Goal: Find specific page/section: Find specific page/section

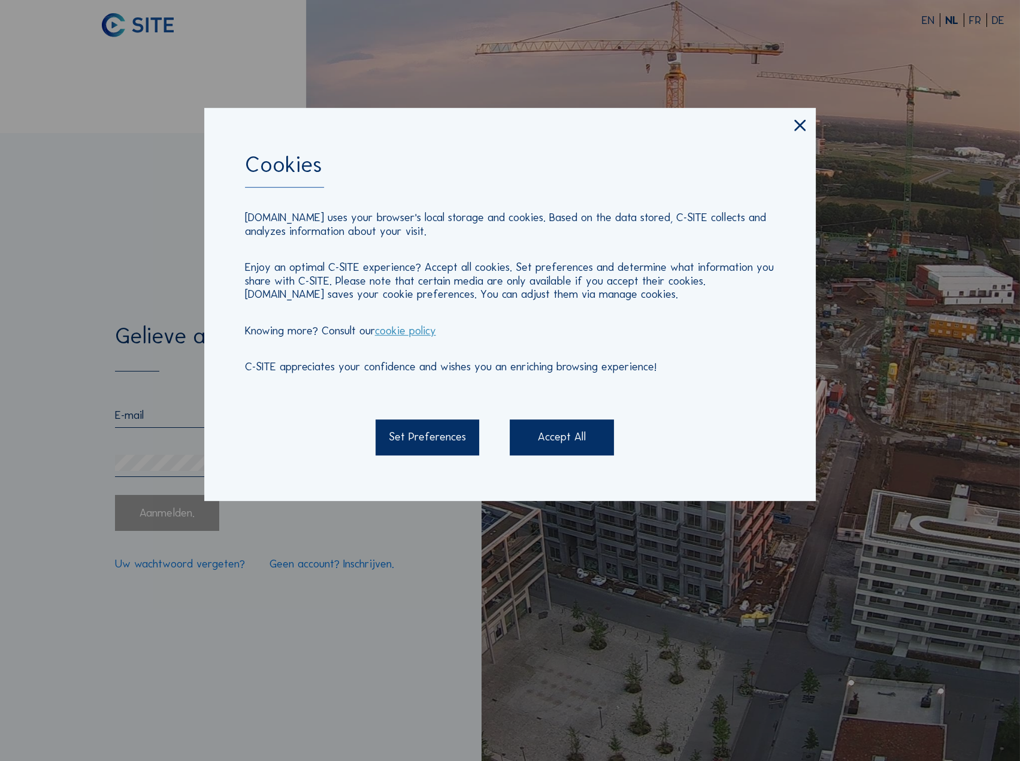
type input "[EMAIL_ADDRESS][DOMAIN_NAME]"
click at [552, 438] on div "Accept All" at bounding box center [562, 437] width 104 height 36
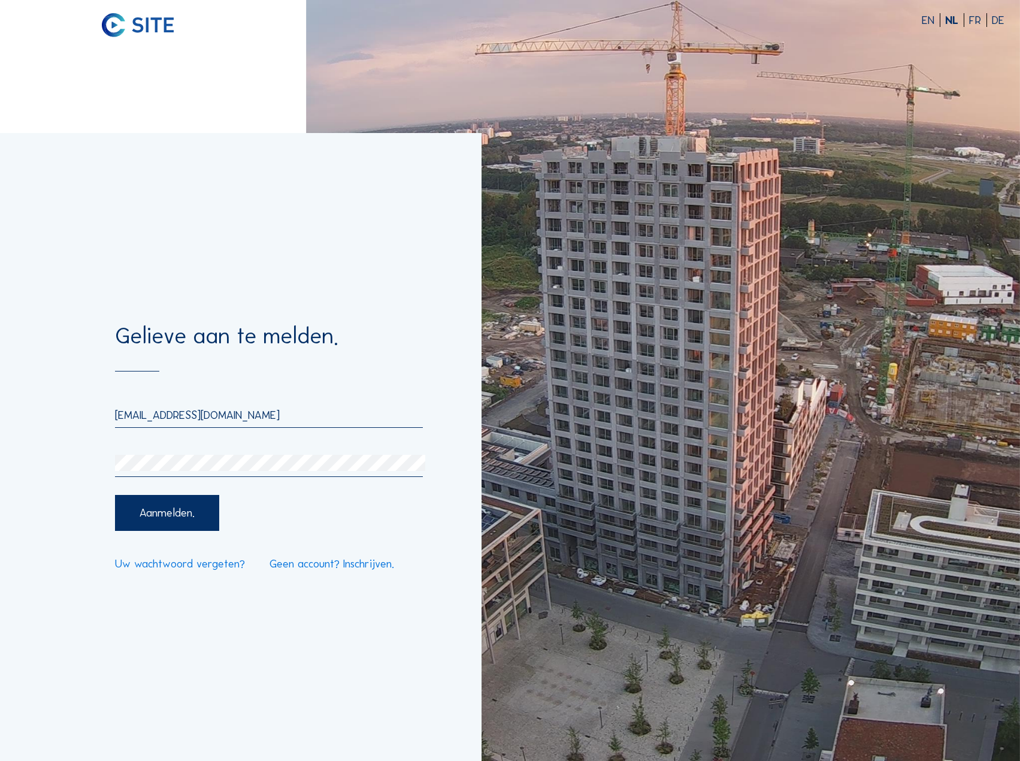
click at [146, 510] on div "Aanmelden." at bounding box center [167, 513] width 104 height 36
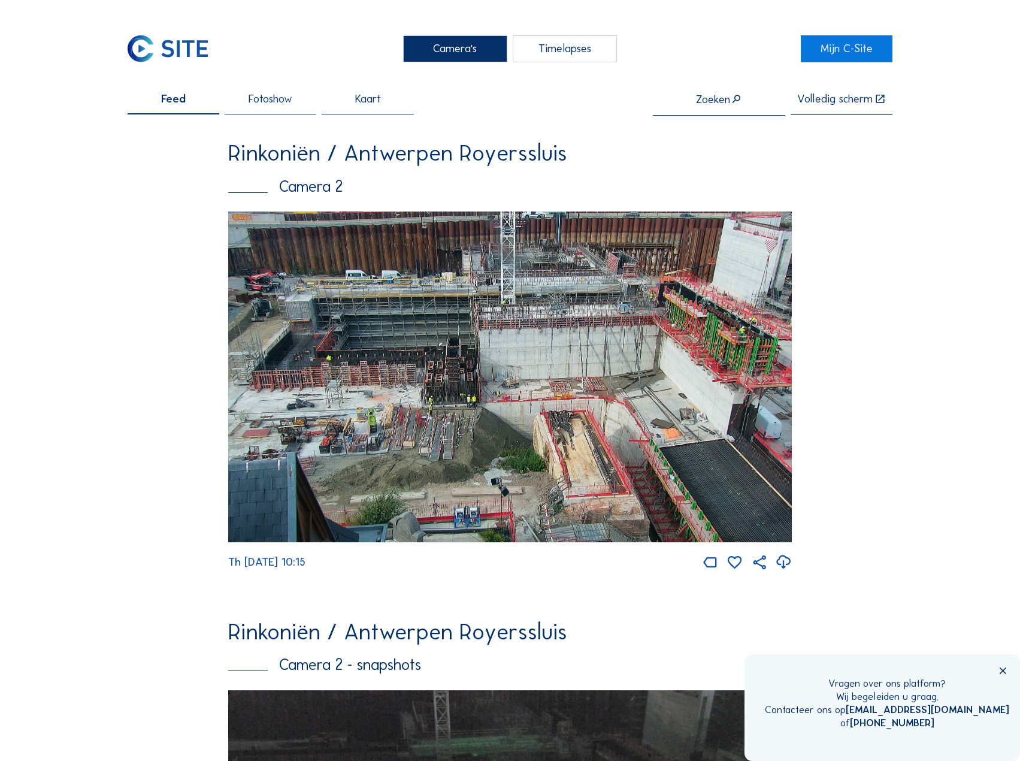
click at [442, 379] on img at bounding box center [510, 376] width 564 height 331
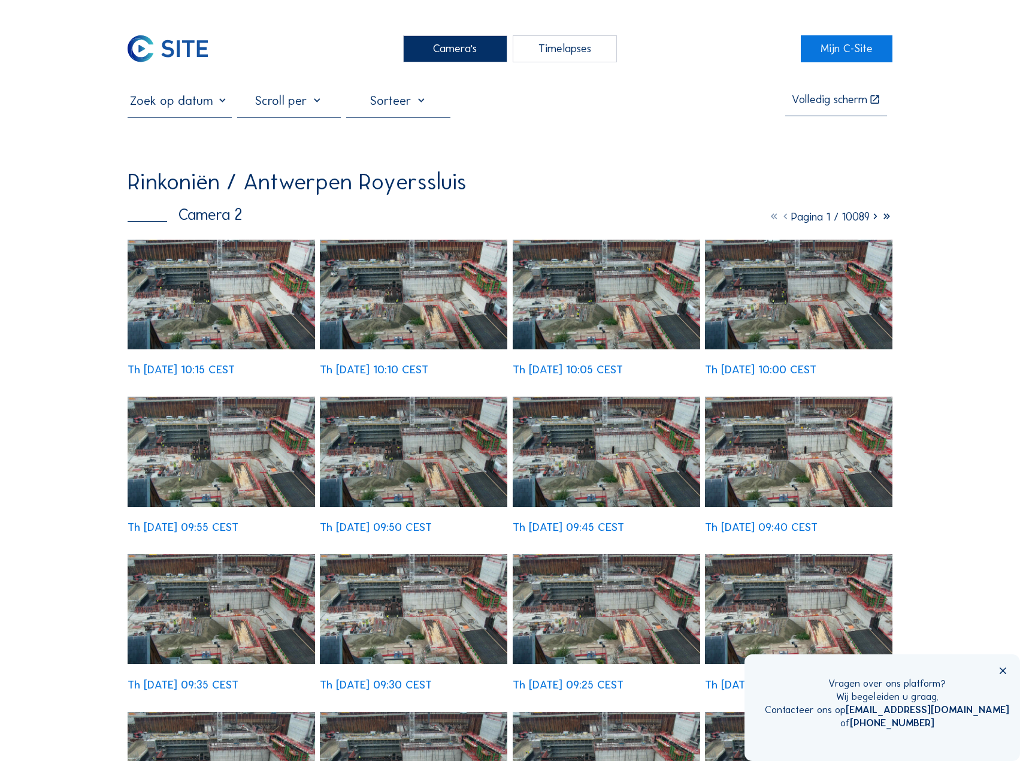
click at [770, 289] on img at bounding box center [798, 295] width 187 height 110
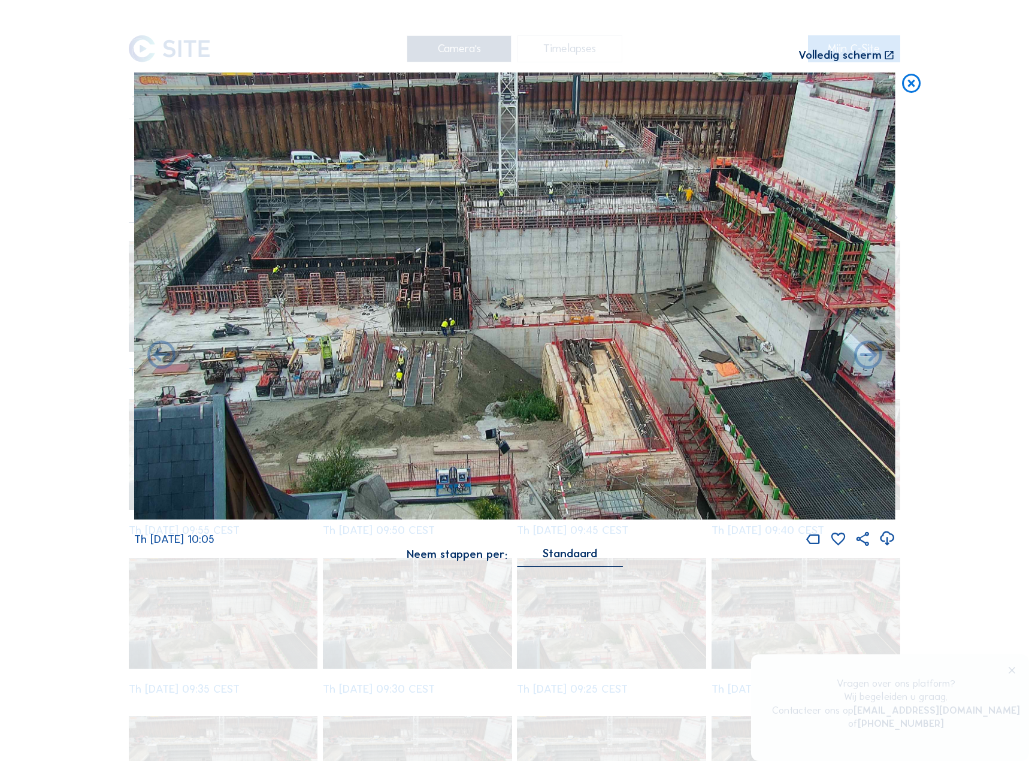
click at [458, 136] on img at bounding box center [514, 295] width 761 height 446
click at [967, 190] on div "Scroll om door de tijd te reizen | Druk op de 'Alt'-knop + scroll om te Zoomen …" at bounding box center [514, 380] width 1029 height 761
click at [854, 51] on div "Volledig scherm" at bounding box center [839, 56] width 83 height 12
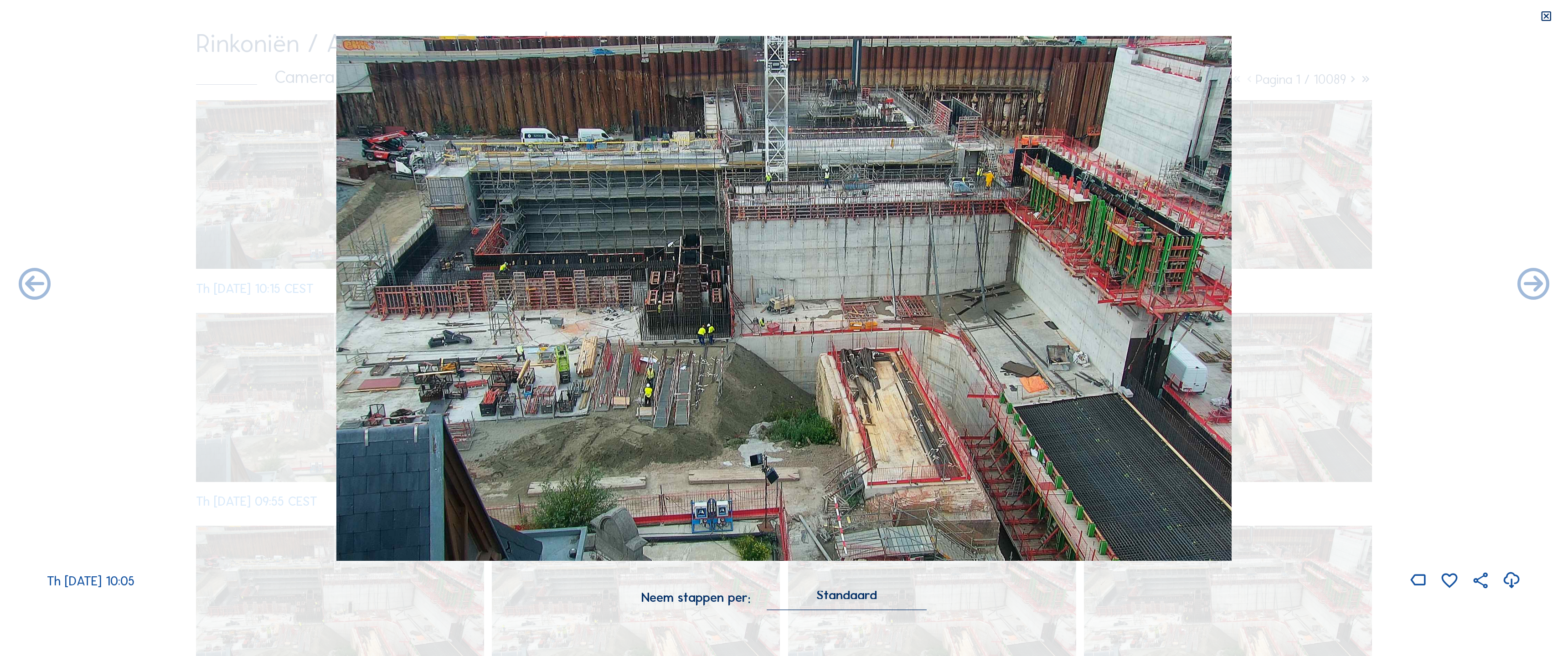
drag, startPoint x: 664, startPoint y: 219, endPoint x: 1291, endPoint y: 225, distance: 627.0
click at [776, 225] on div "Th [DATE] 10:05" at bounding box center [784, 313] width 1568 height 555
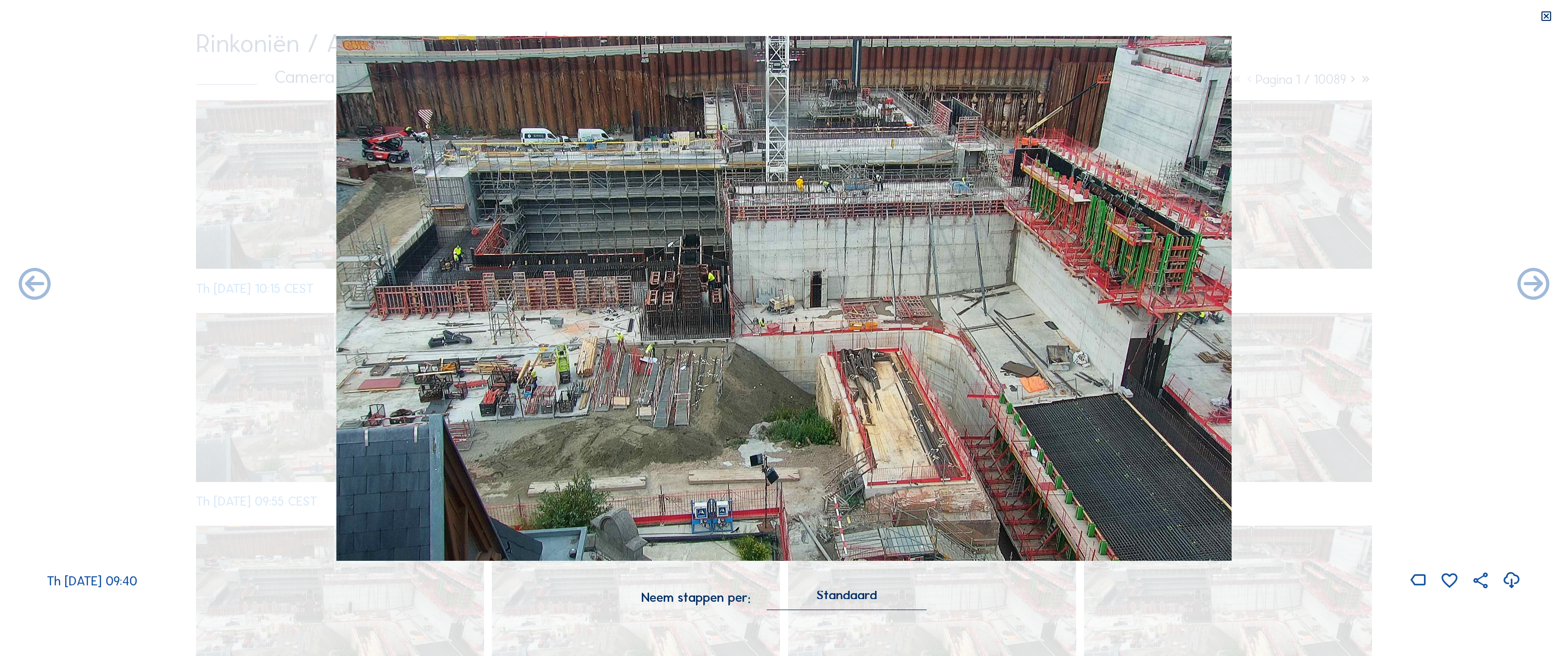
click at [776, 18] on icon at bounding box center [1546, 16] width 13 height 13
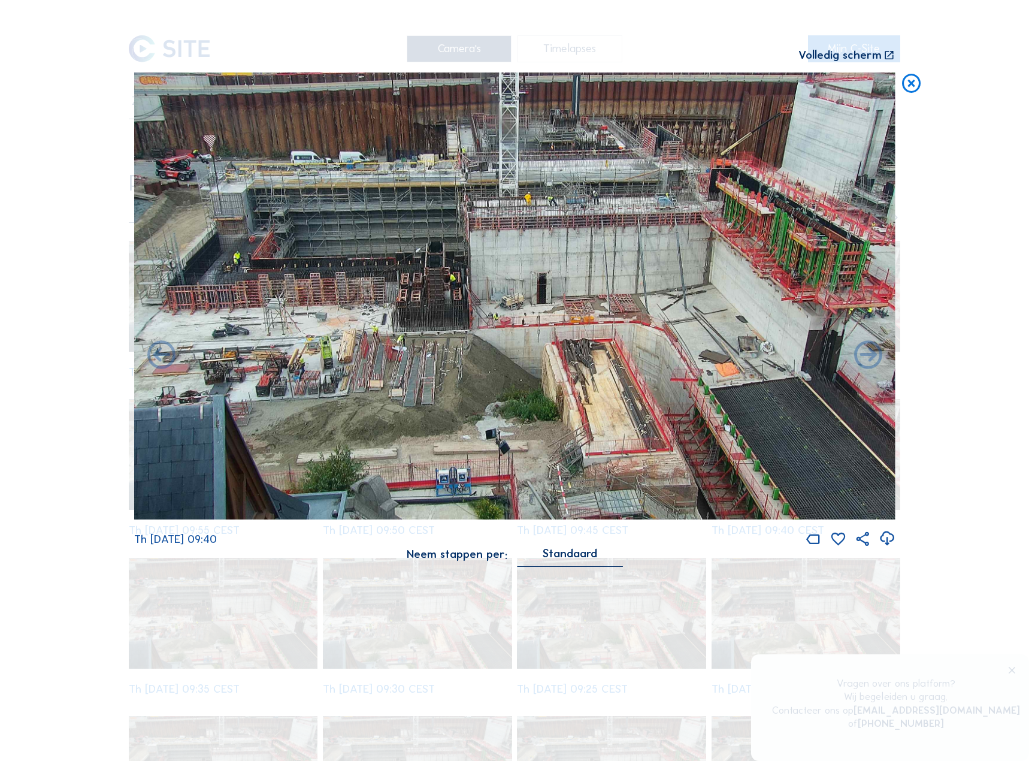
click at [888, 537] on icon at bounding box center [887, 538] width 17 height 21
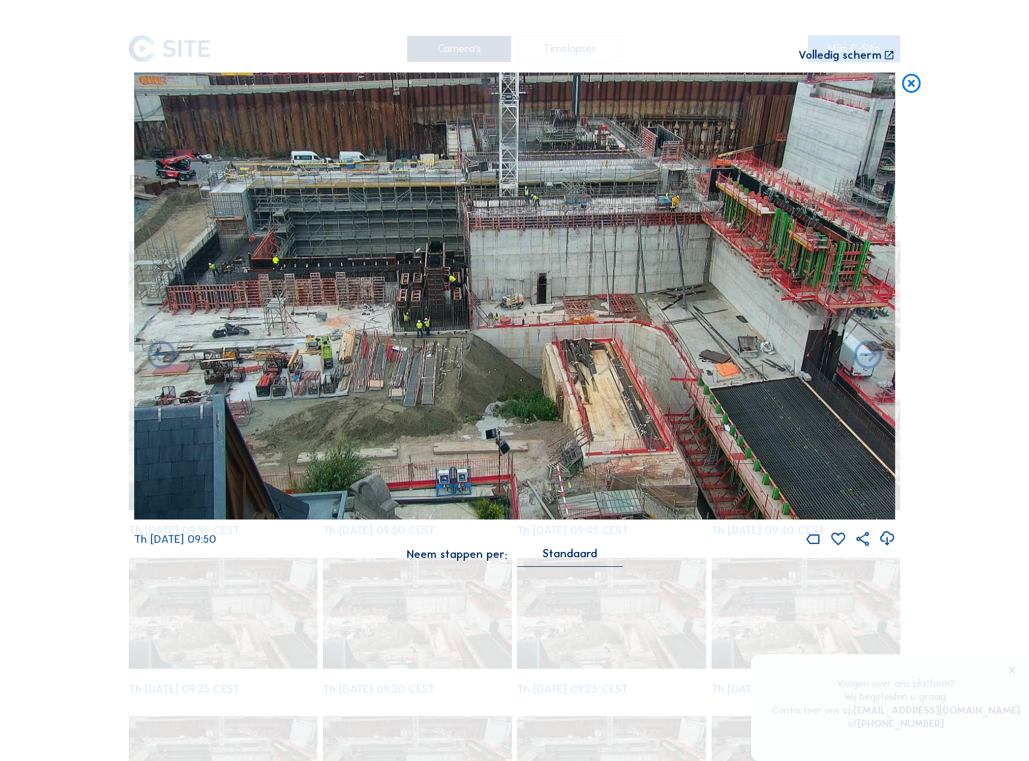
click at [886, 543] on icon at bounding box center [887, 538] width 17 height 21
click at [887, 538] on icon at bounding box center [887, 538] width 17 height 21
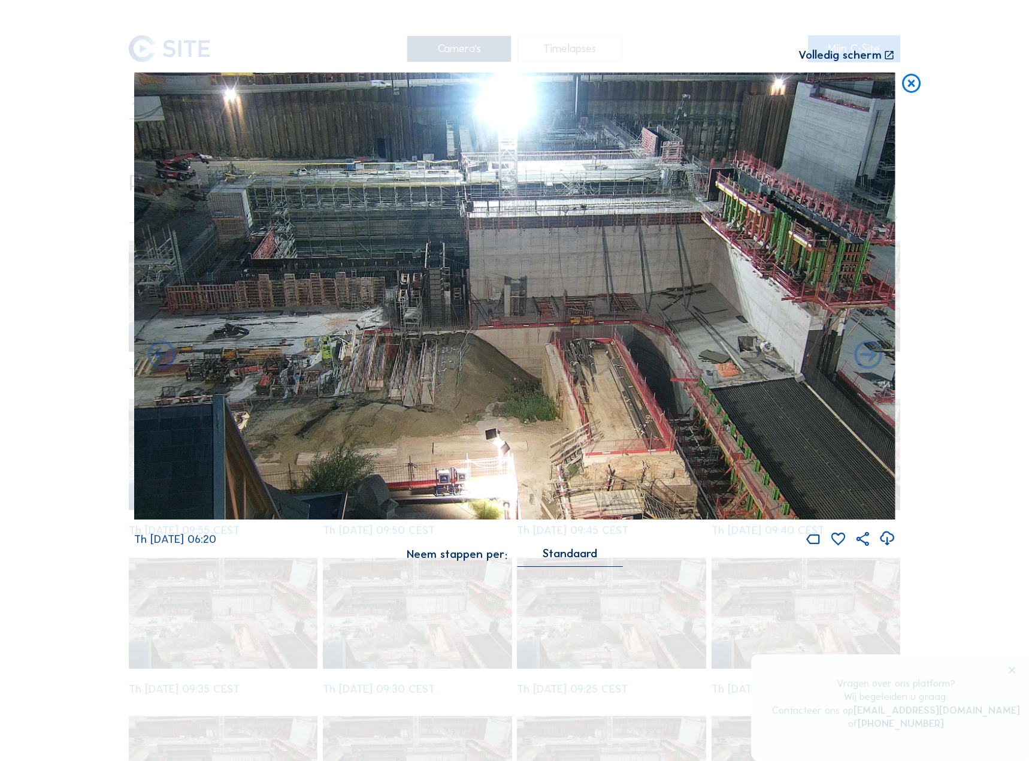
click at [885, 542] on icon at bounding box center [887, 538] width 17 height 21
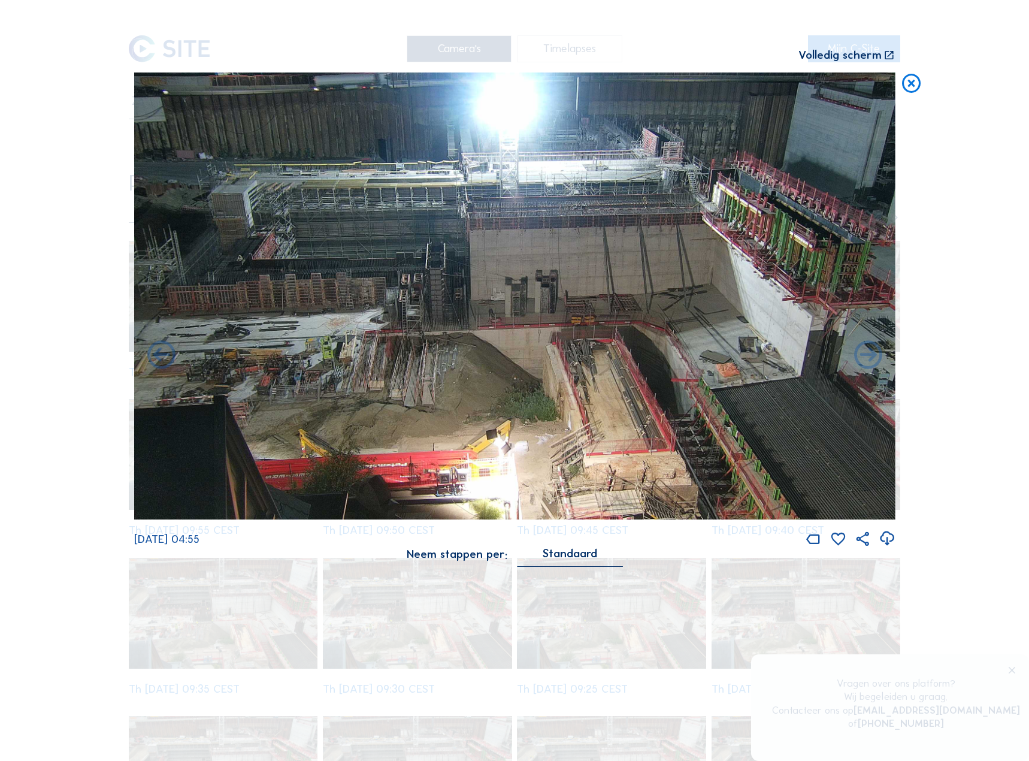
click at [912, 83] on icon at bounding box center [911, 83] width 23 height 23
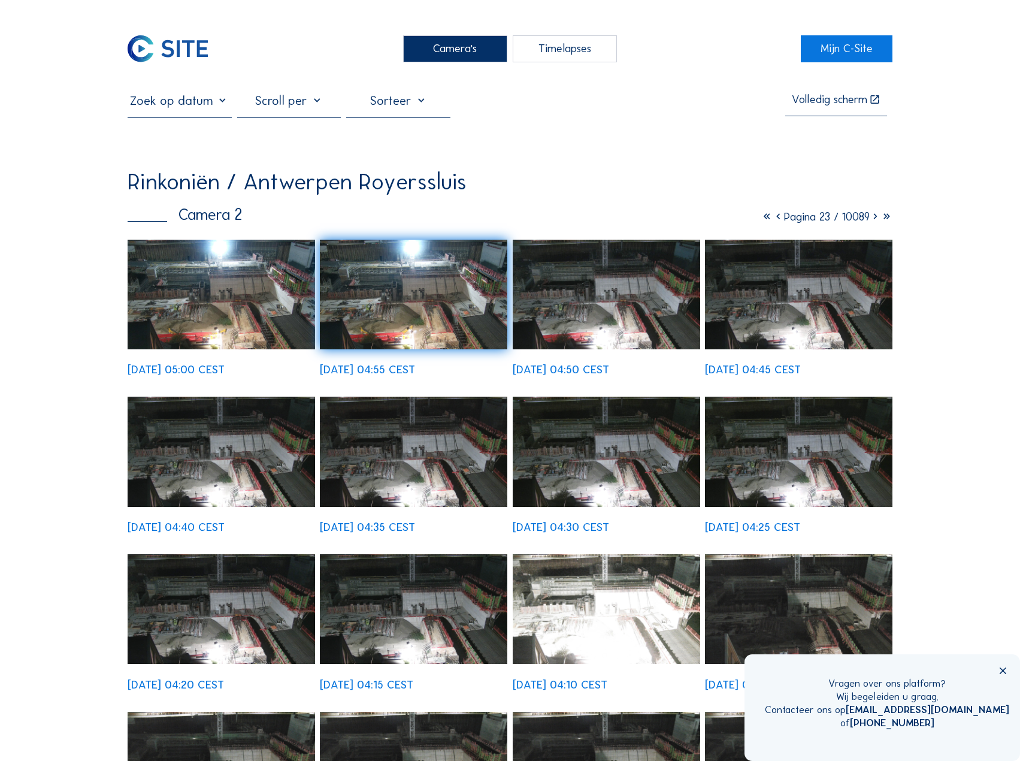
click at [773, 219] on icon at bounding box center [778, 217] width 11 height 14
click at [774, 219] on icon at bounding box center [779, 217] width 11 height 14
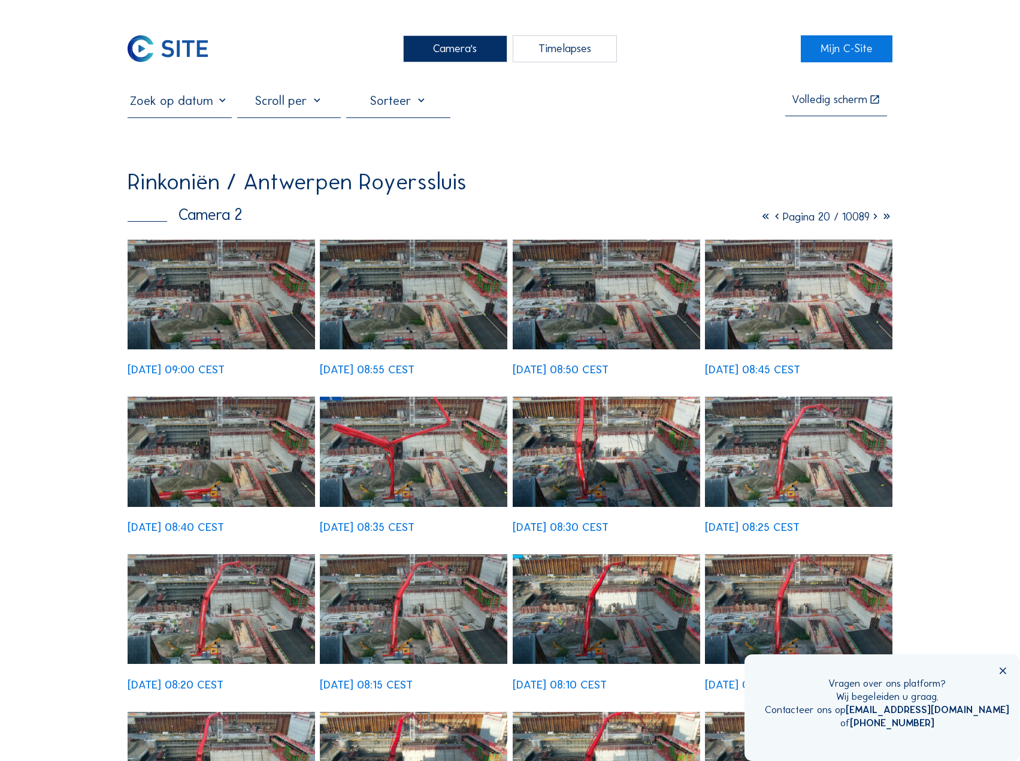
click at [771, 219] on icon at bounding box center [776, 217] width 11 height 14
click at [774, 219] on icon at bounding box center [779, 217] width 11 height 14
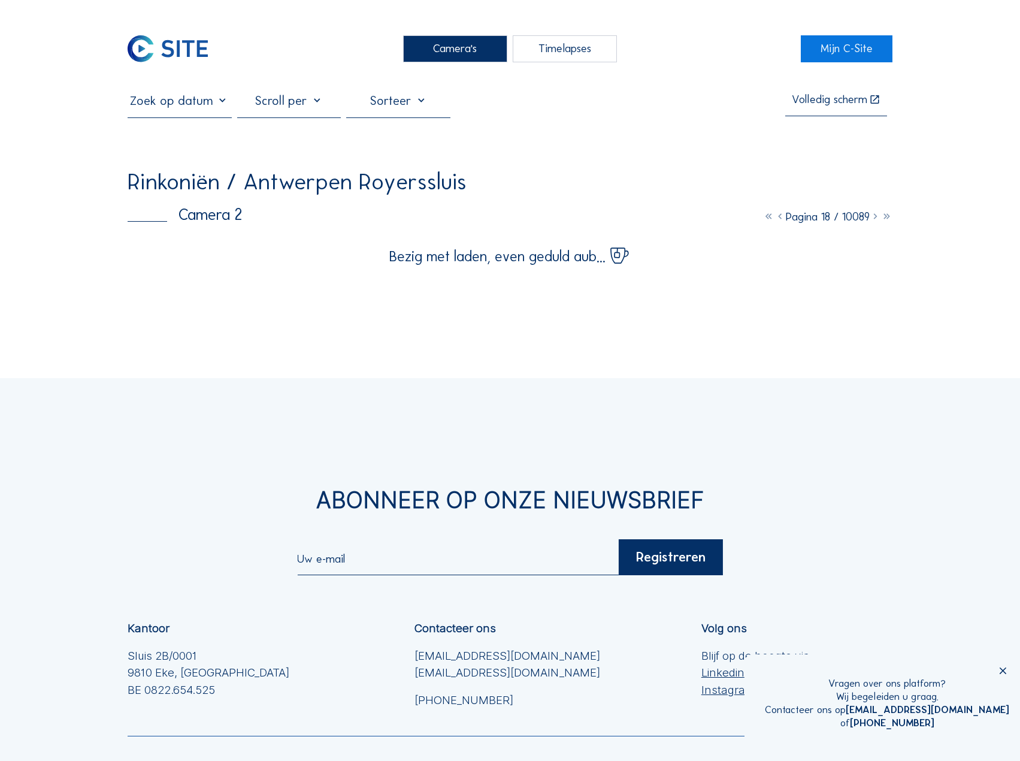
click at [874, 220] on icon at bounding box center [875, 217] width 11 height 14
click at [874, 221] on icon at bounding box center [875, 217] width 11 height 14
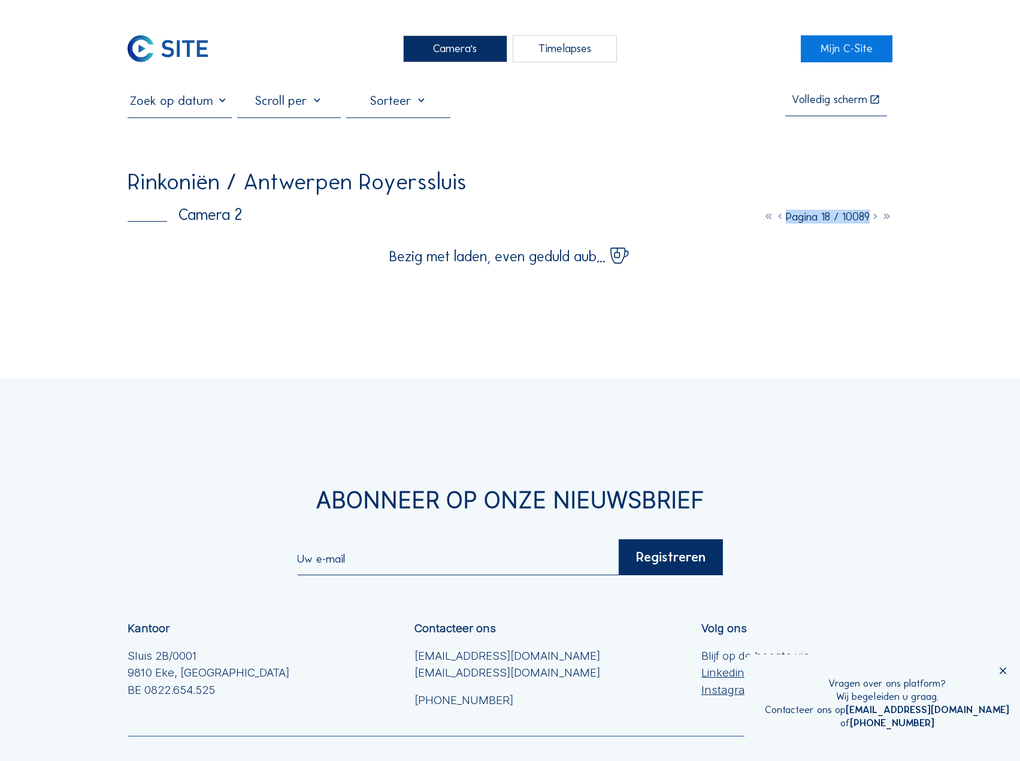
click at [874, 221] on icon at bounding box center [875, 217] width 11 height 14
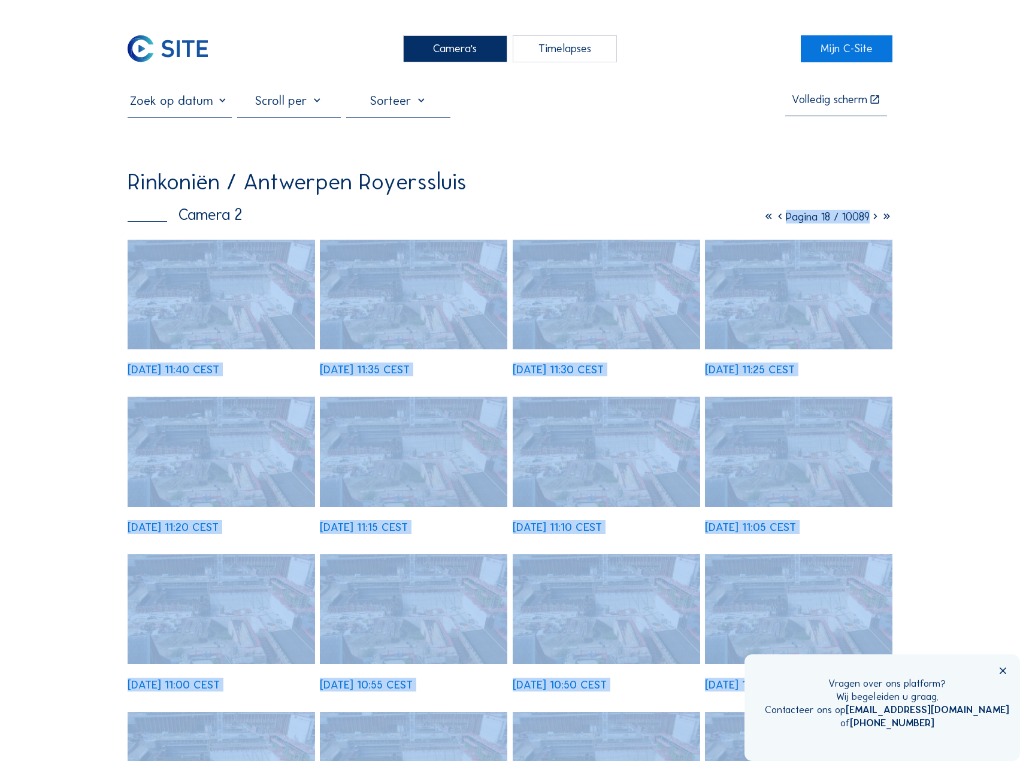
click at [874, 221] on icon at bounding box center [875, 217] width 11 height 14
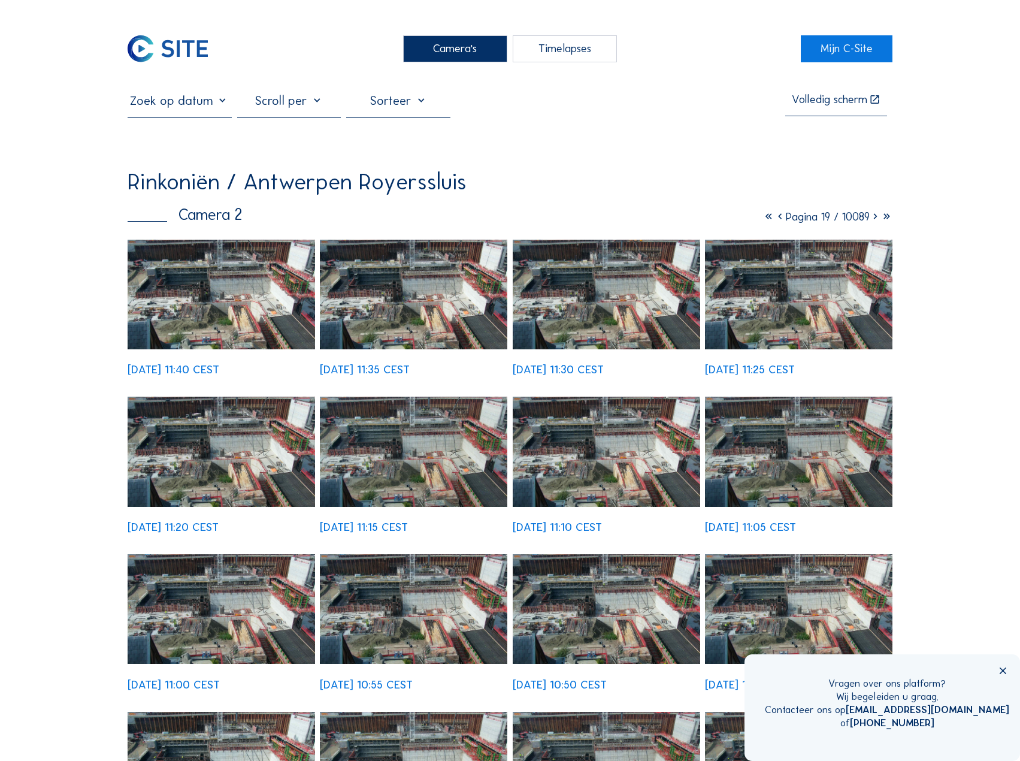
click at [874, 221] on icon at bounding box center [875, 217] width 11 height 14
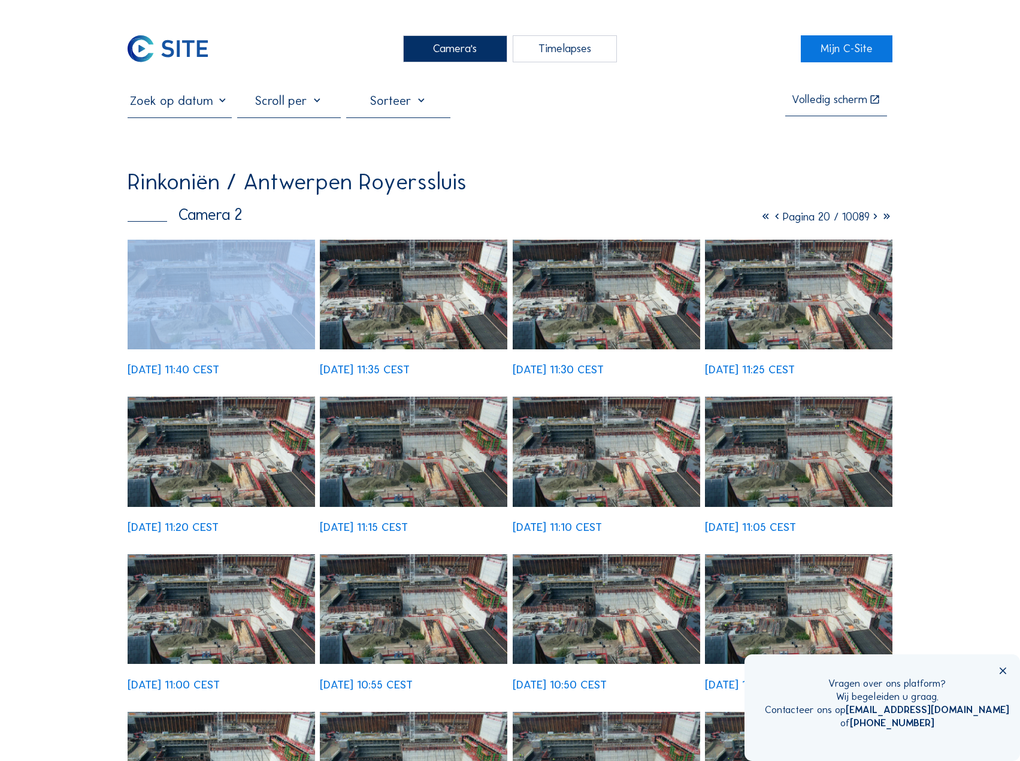
click at [874, 221] on icon at bounding box center [875, 217] width 11 height 14
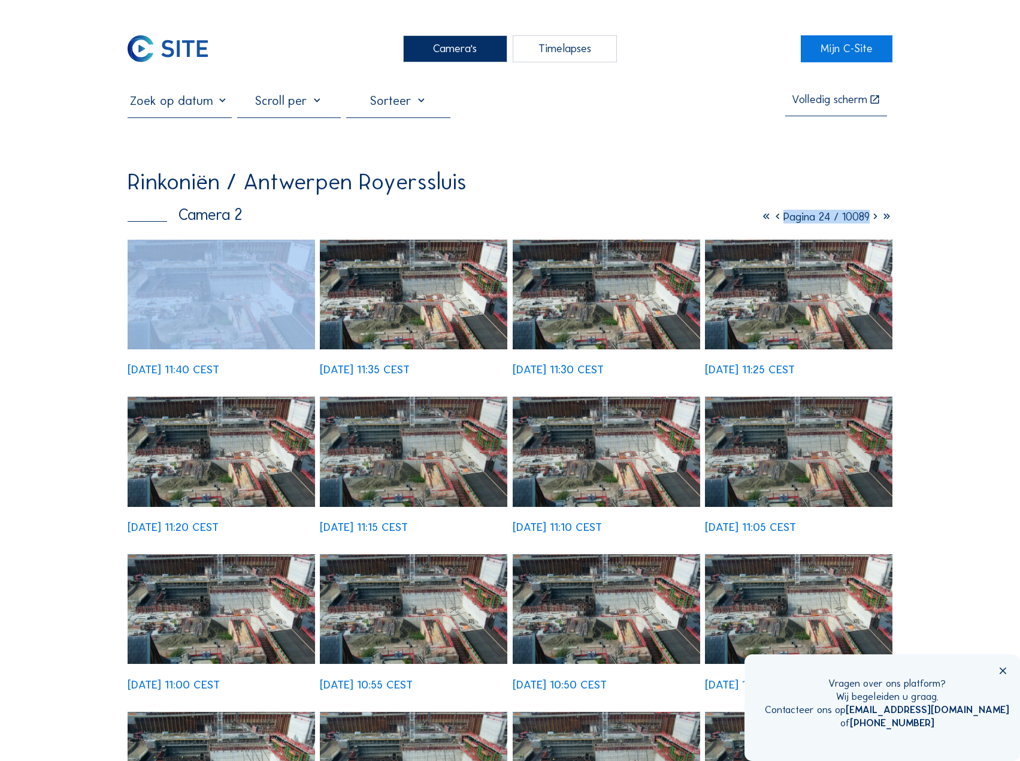
click at [874, 221] on icon at bounding box center [875, 217] width 11 height 14
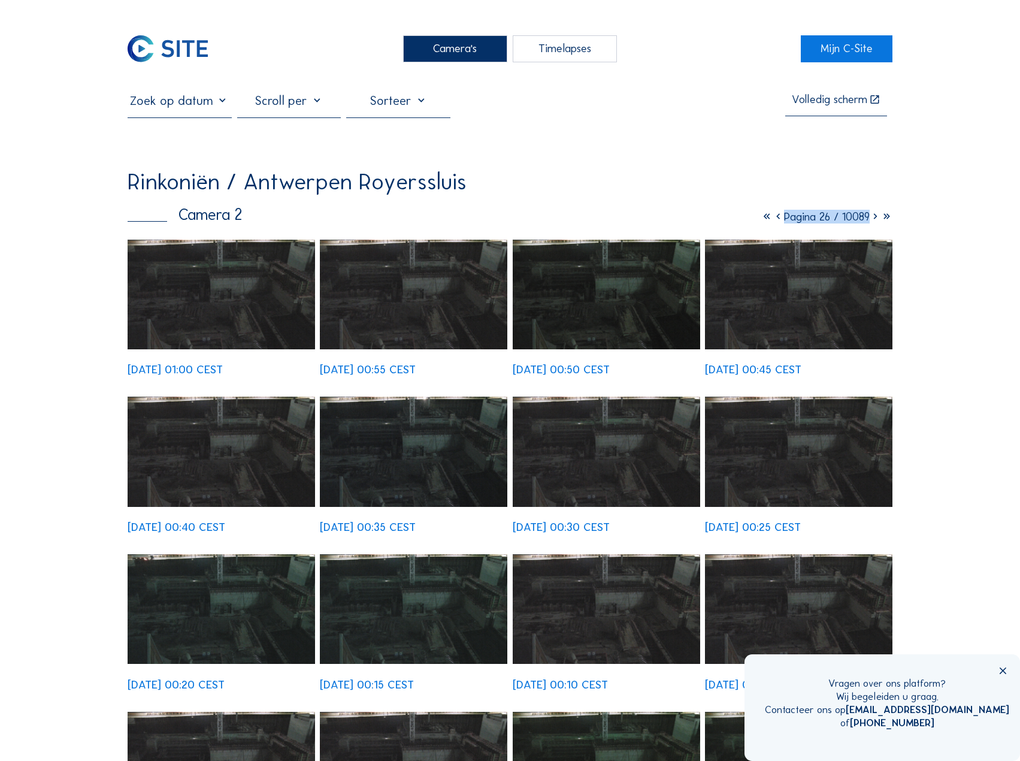
click at [874, 221] on icon at bounding box center [875, 217] width 11 height 14
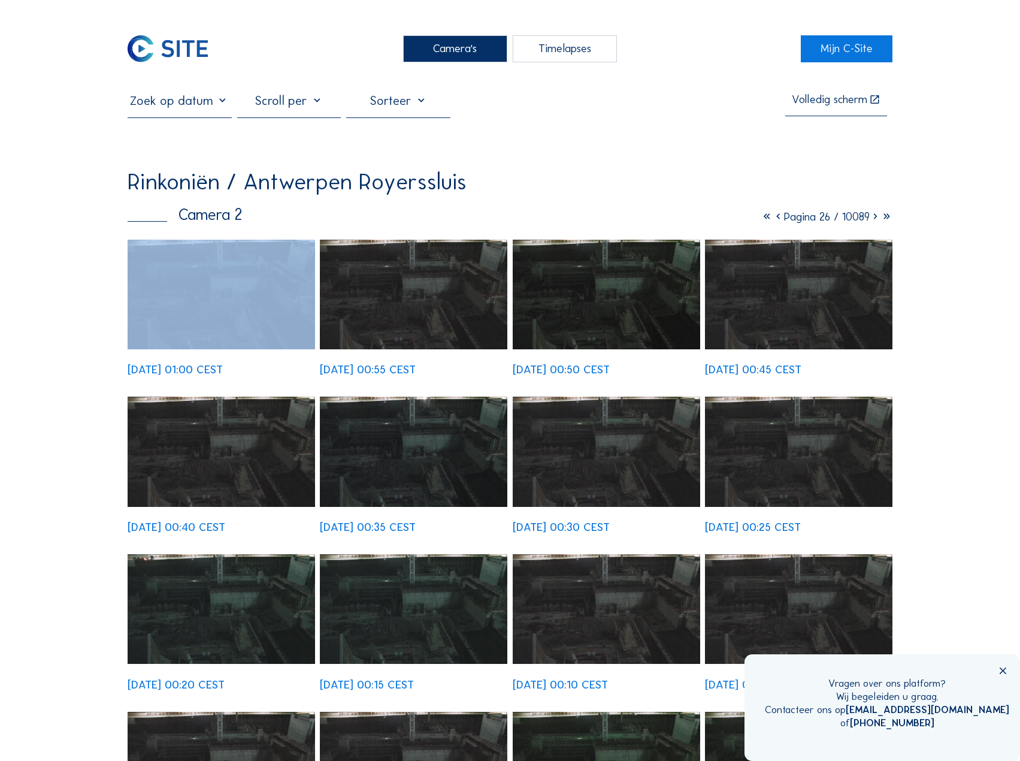
click at [874, 221] on icon at bounding box center [875, 217] width 11 height 14
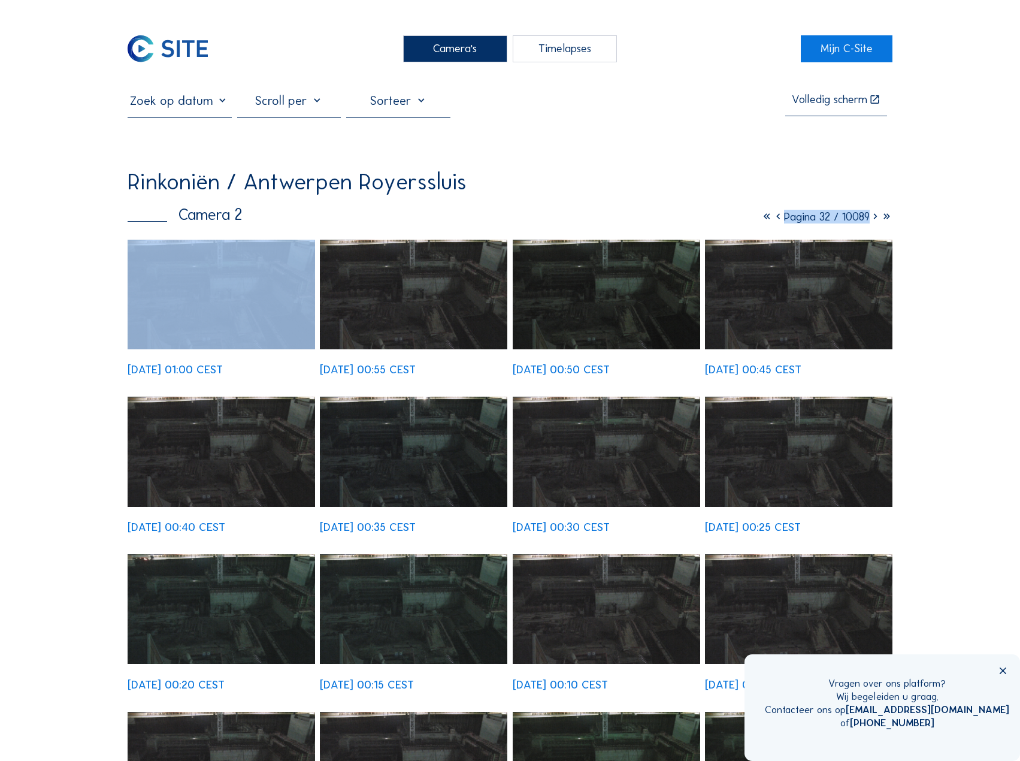
click at [874, 221] on icon at bounding box center [875, 217] width 11 height 14
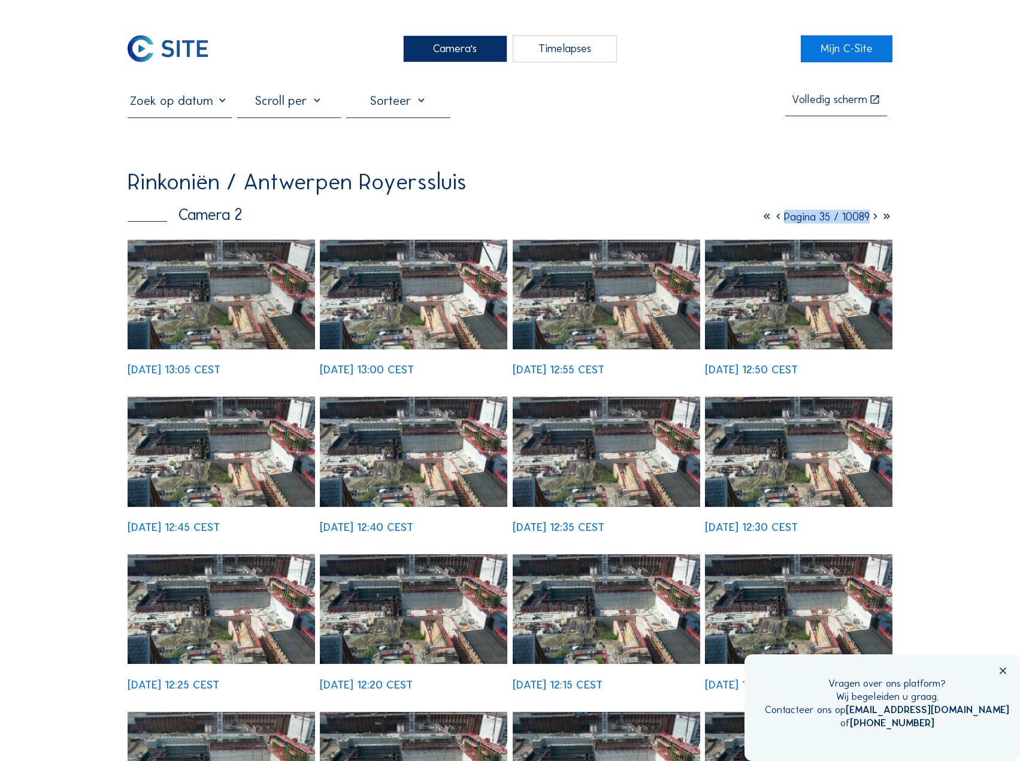
click at [773, 221] on icon at bounding box center [778, 217] width 11 height 14
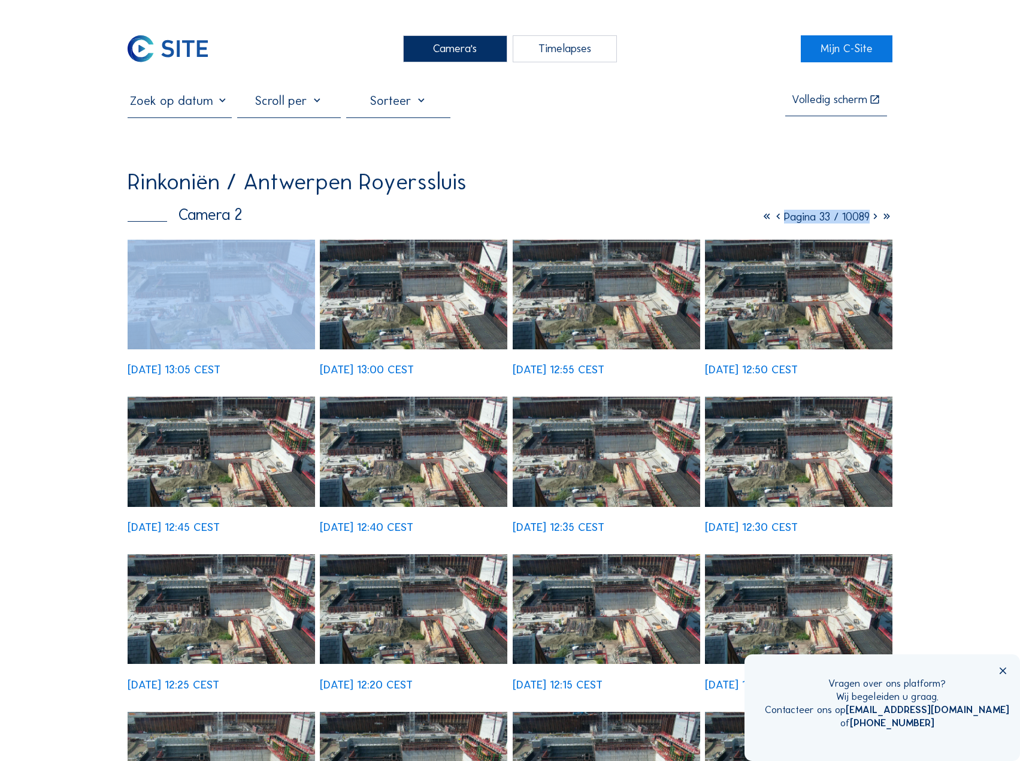
click at [773, 221] on icon at bounding box center [778, 217] width 11 height 14
click at [774, 221] on icon at bounding box center [779, 217] width 11 height 14
click at [771, 221] on icon at bounding box center [776, 217] width 11 height 14
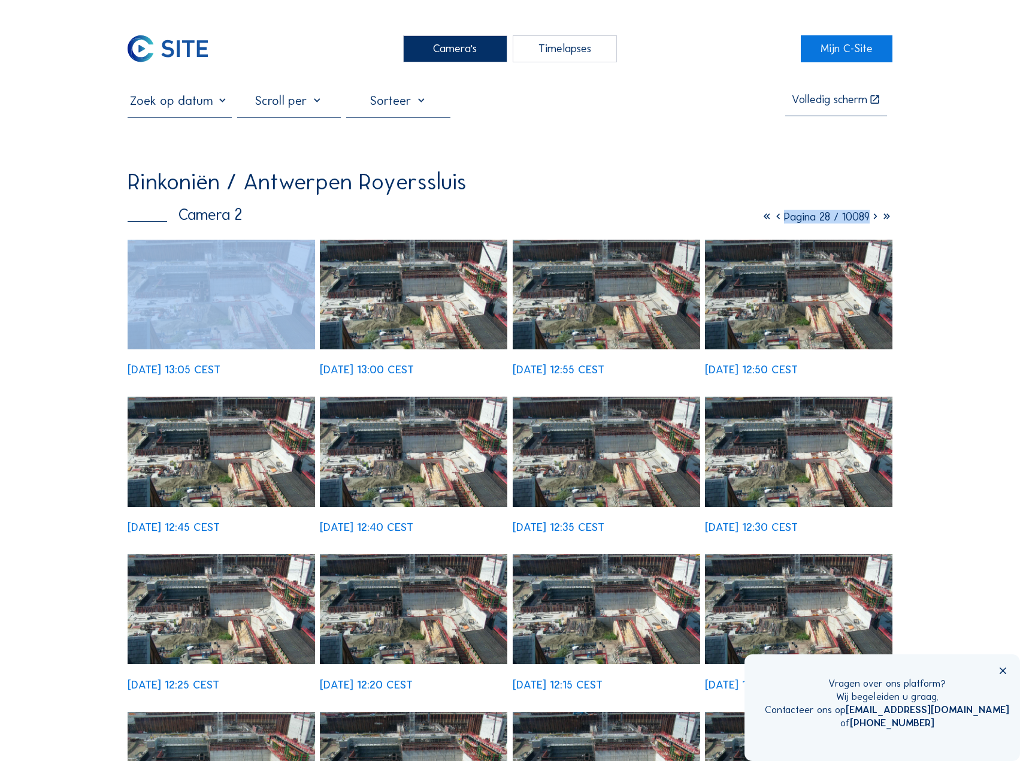
click at [773, 221] on icon at bounding box center [778, 217] width 11 height 14
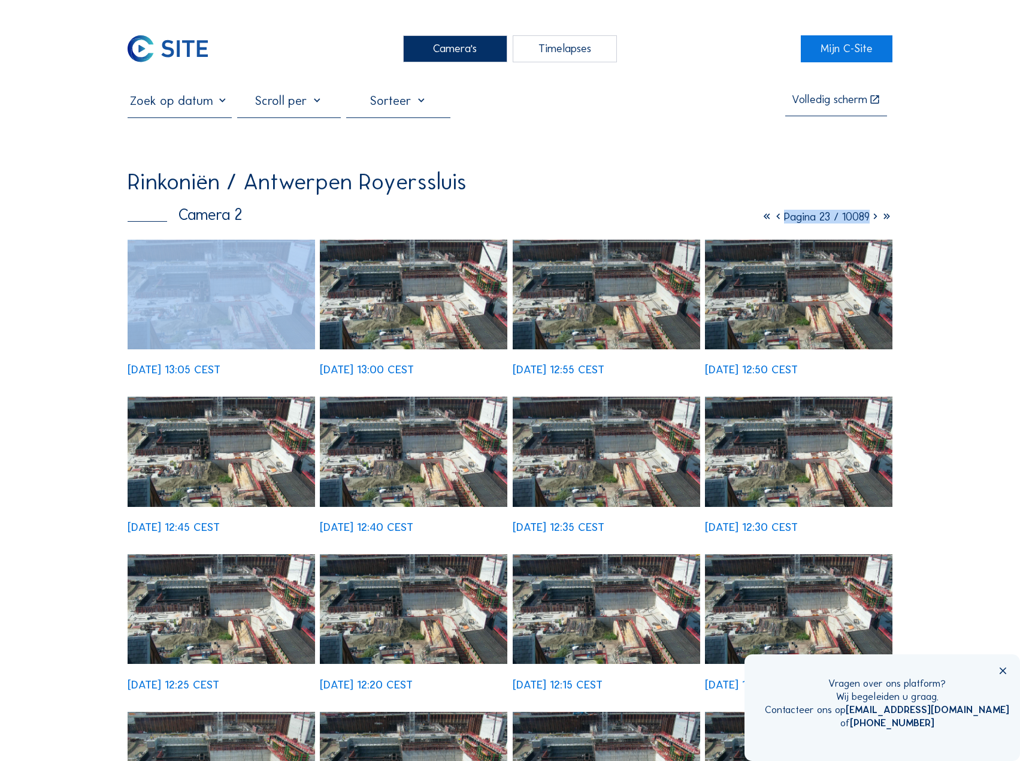
click at [773, 221] on icon at bounding box center [778, 217] width 11 height 14
click at [774, 221] on icon at bounding box center [779, 217] width 11 height 14
click at [771, 221] on icon at bounding box center [776, 217] width 11 height 14
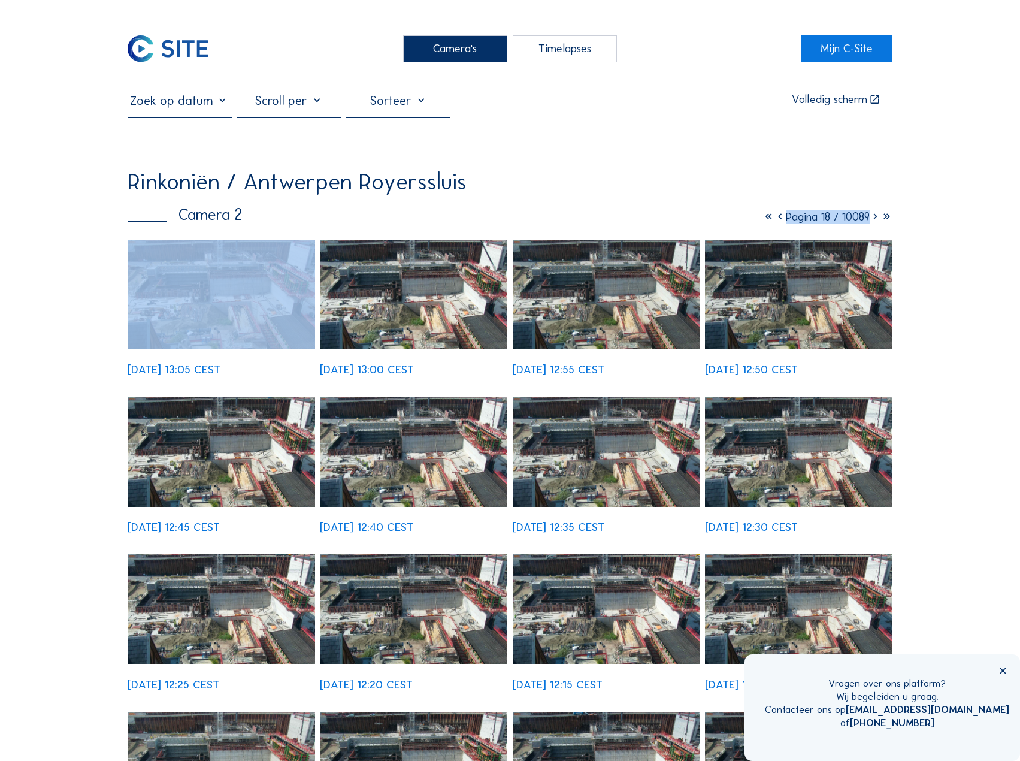
click at [774, 221] on icon at bounding box center [779, 217] width 11 height 14
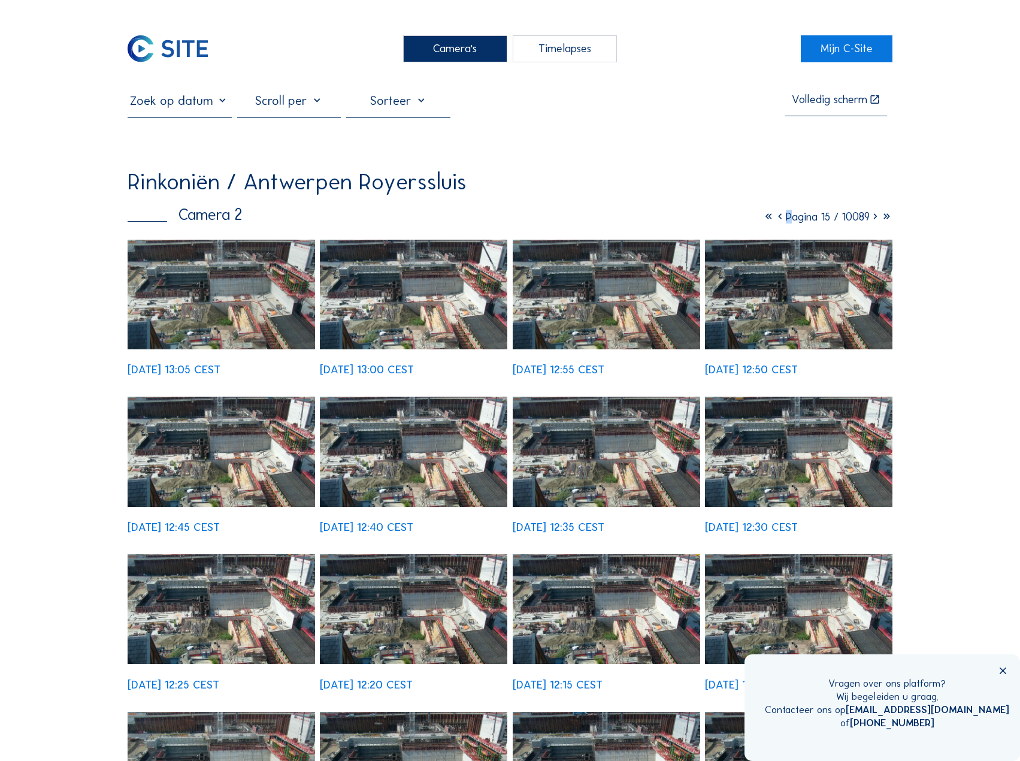
click at [774, 221] on icon at bounding box center [779, 217] width 11 height 14
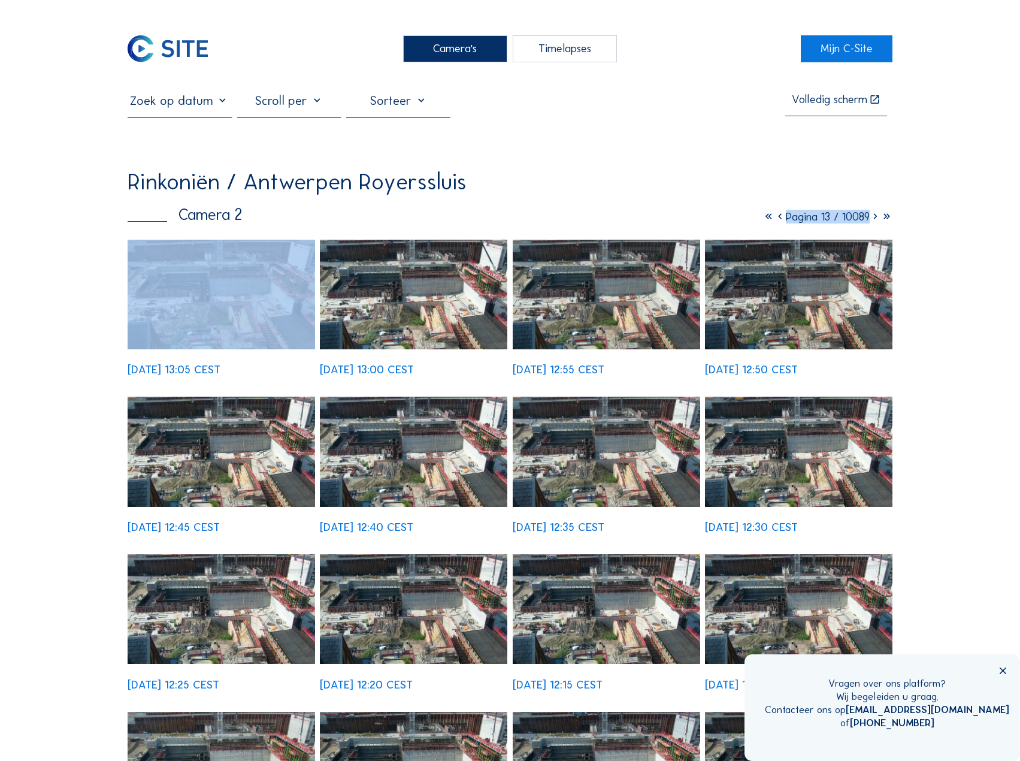
click at [774, 221] on icon at bounding box center [779, 217] width 11 height 14
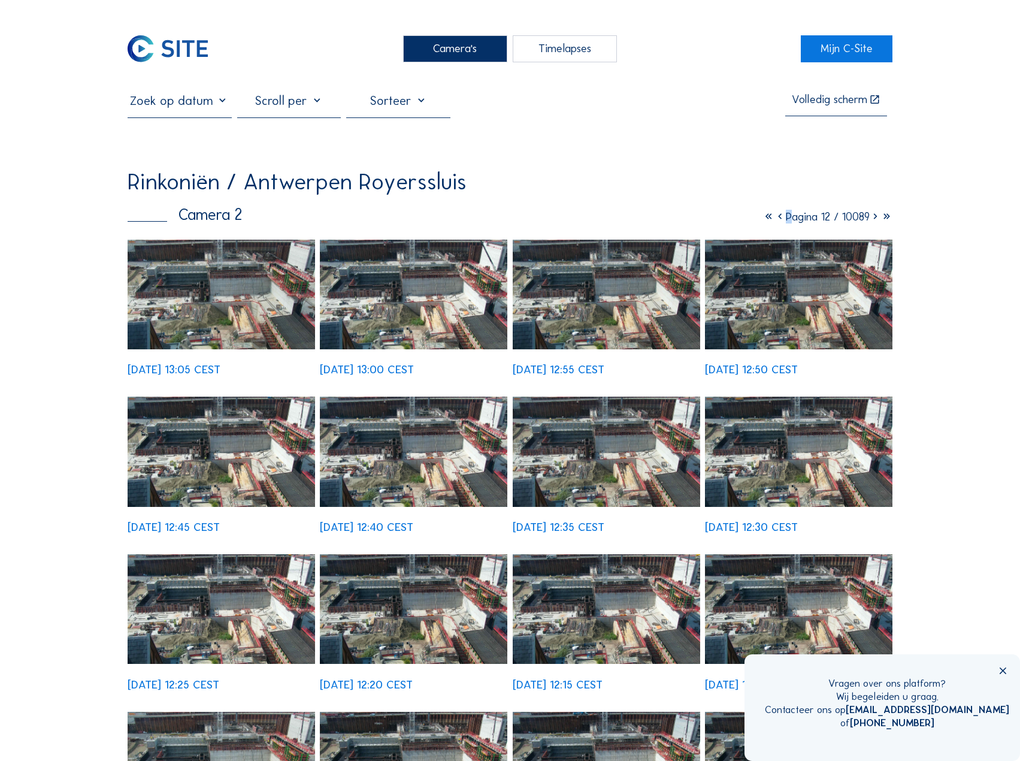
click at [774, 221] on icon at bounding box center [779, 217] width 11 height 14
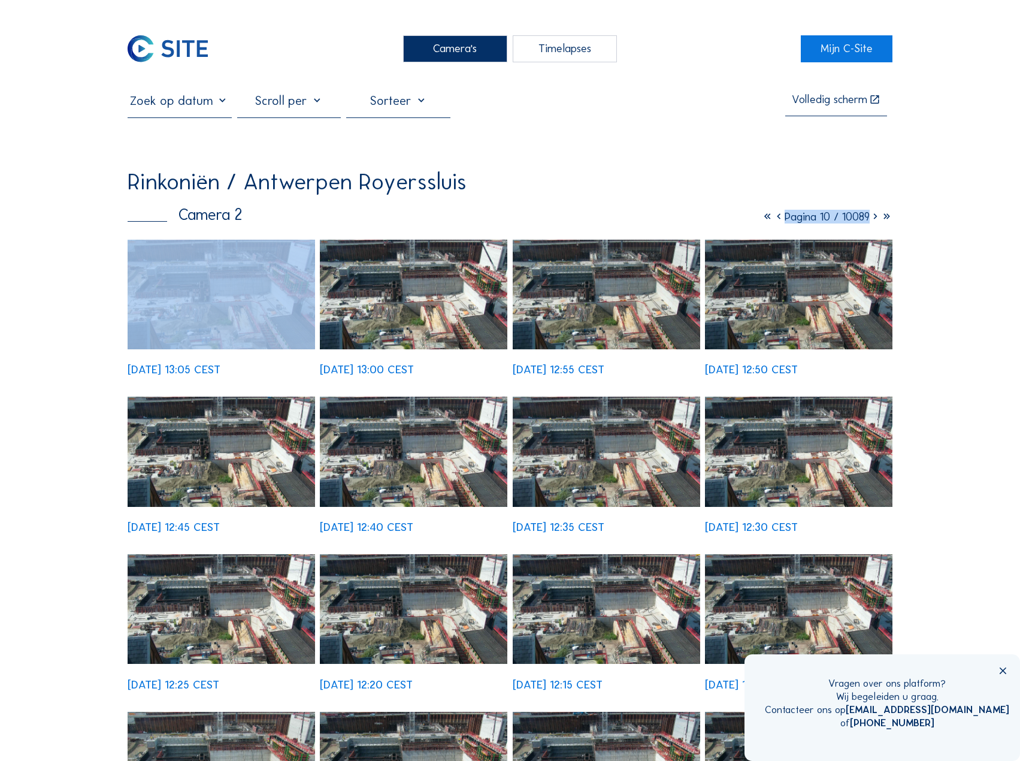
click at [773, 221] on icon at bounding box center [778, 217] width 11 height 14
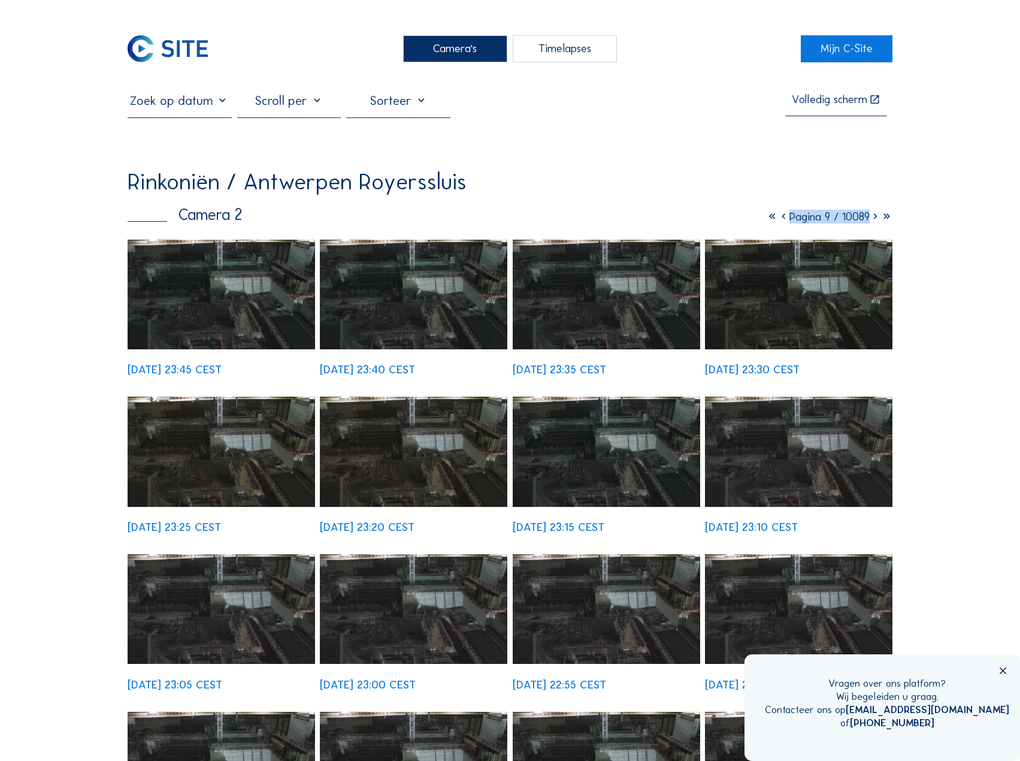
click at [876, 222] on icon at bounding box center [875, 217] width 11 height 14
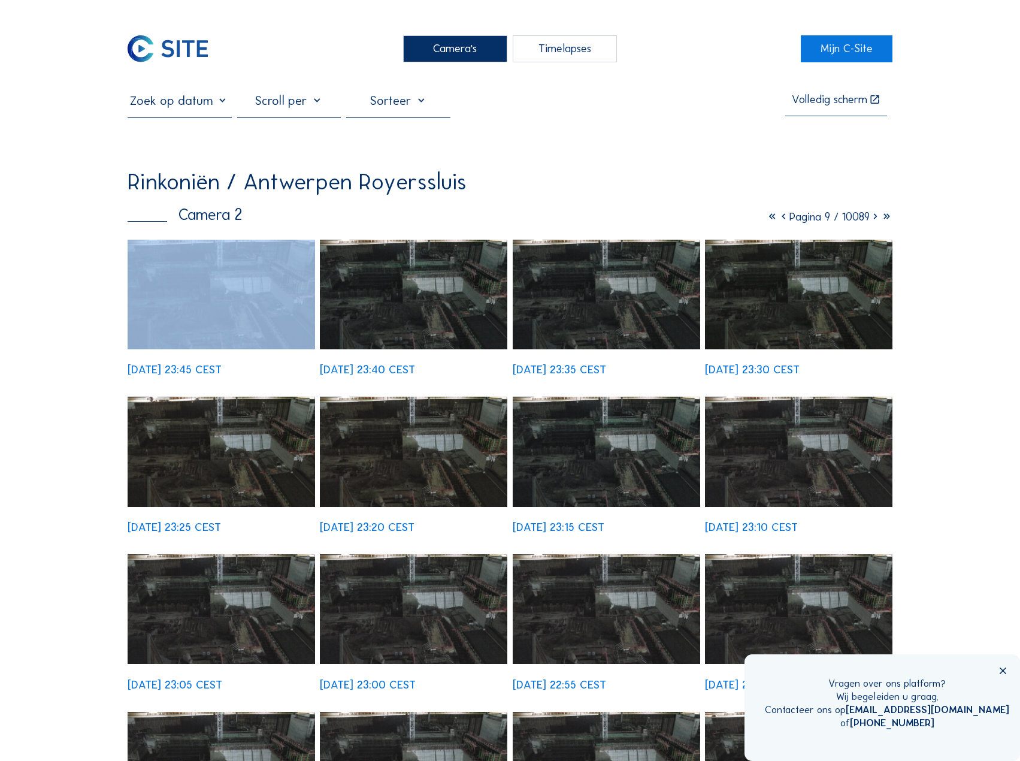
click at [876, 222] on icon at bounding box center [875, 217] width 11 height 14
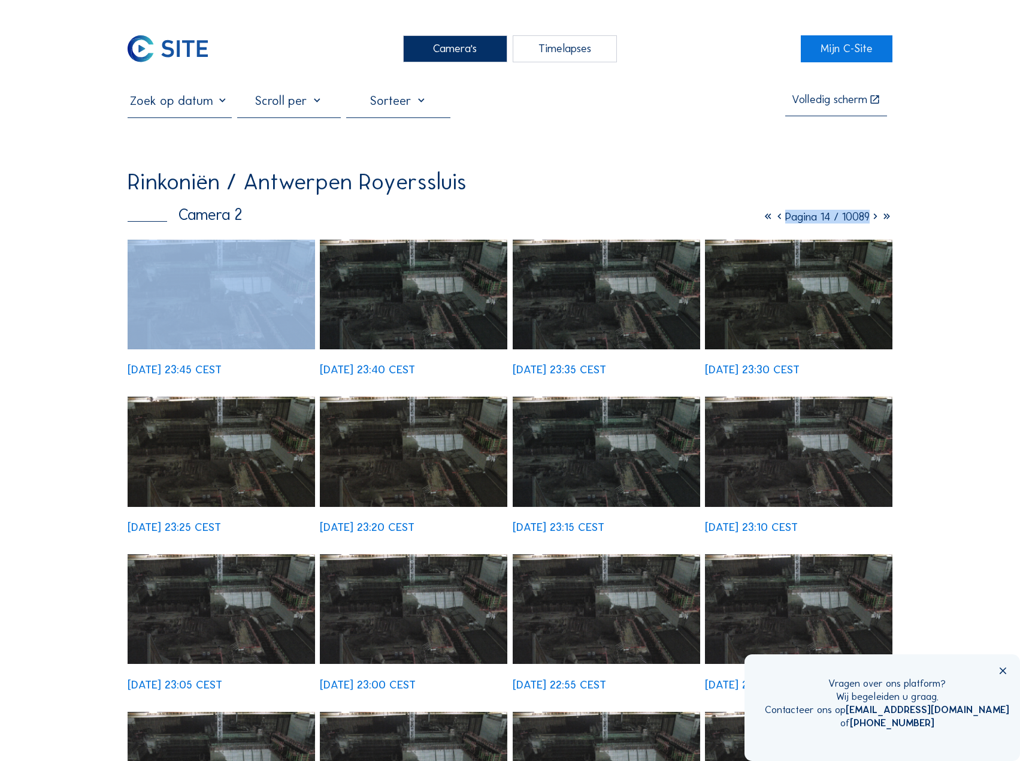
click at [876, 222] on icon at bounding box center [875, 217] width 11 height 14
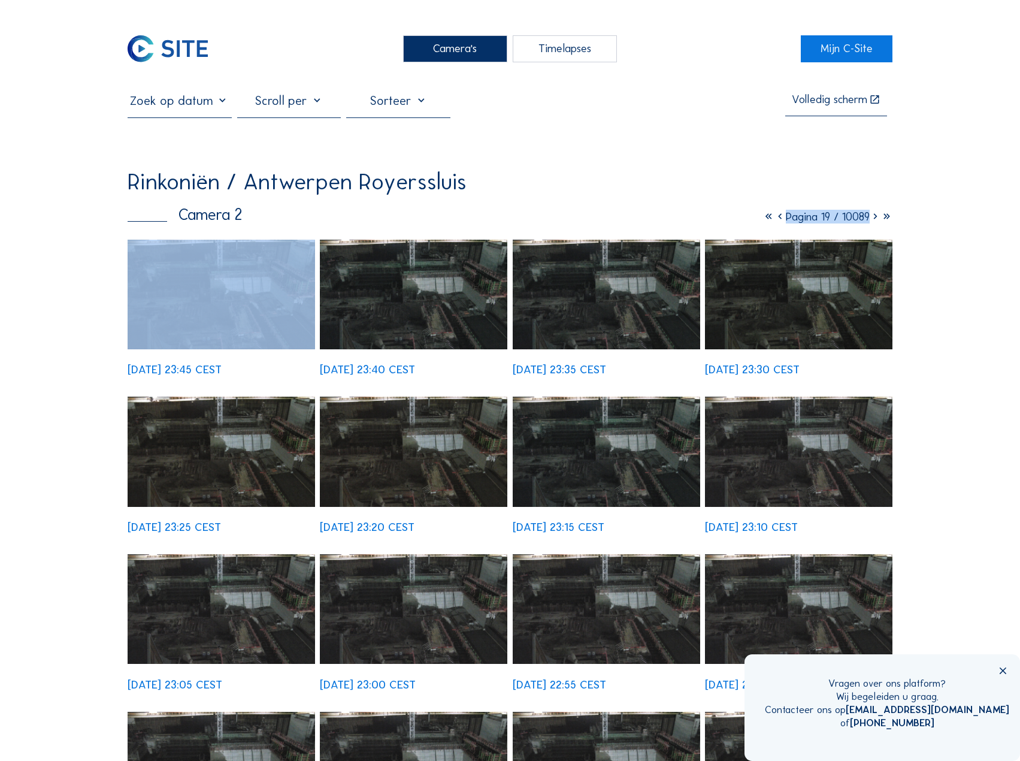
click at [876, 222] on icon at bounding box center [875, 217] width 11 height 14
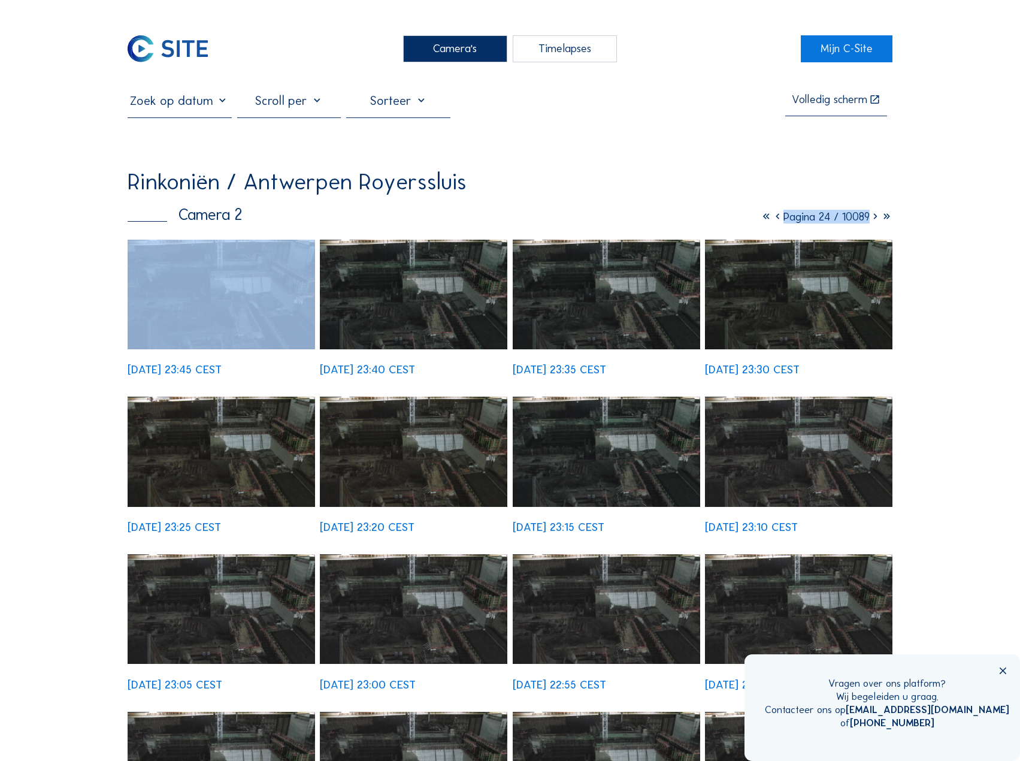
click at [876, 222] on icon at bounding box center [875, 217] width 11 height 14
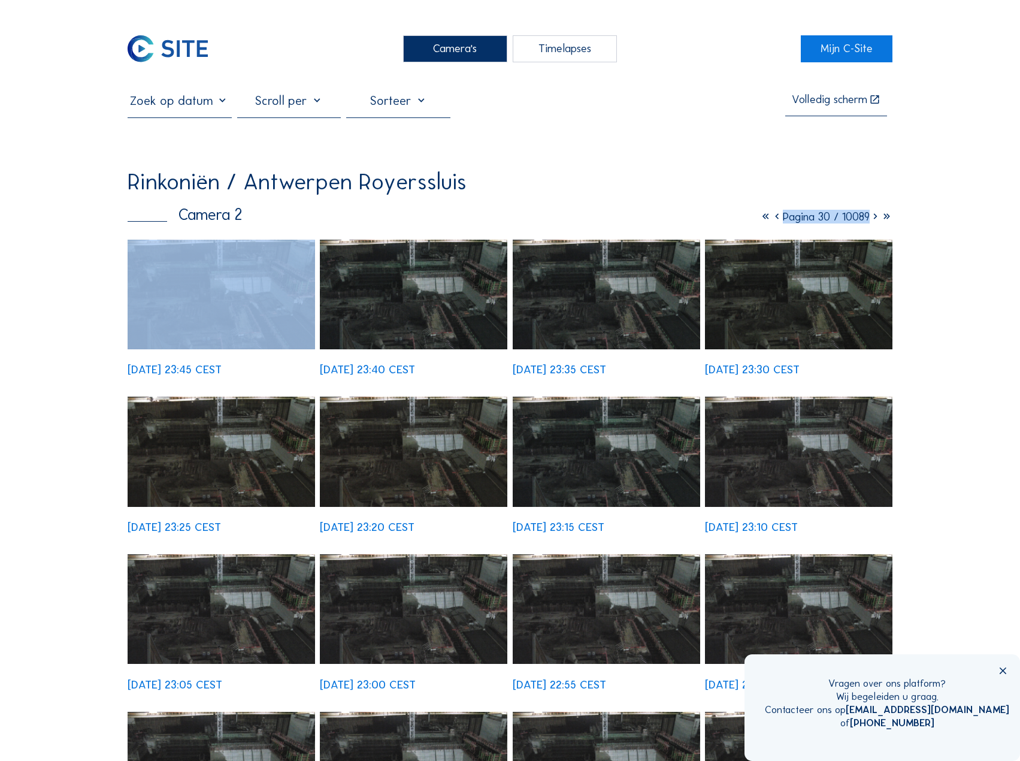
click at [876, 222] on icon at bounding box center [875, 217] width 11 height 14
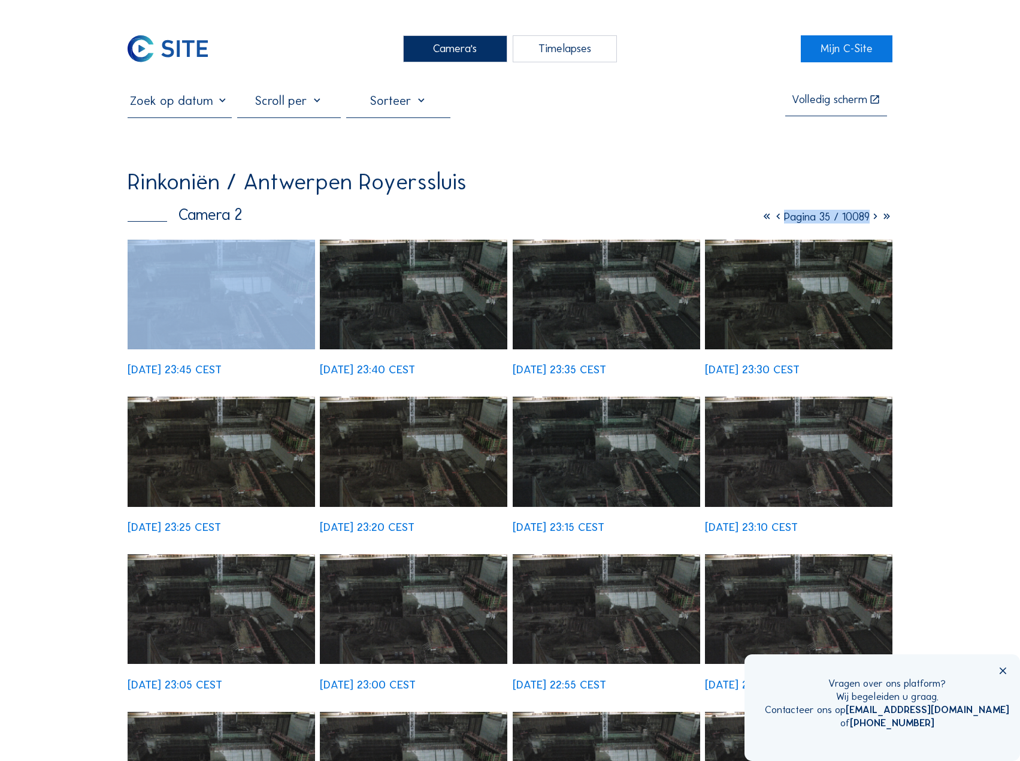
click at [876, 222] on icon at bounding box center [875, 217] width 11 height 14
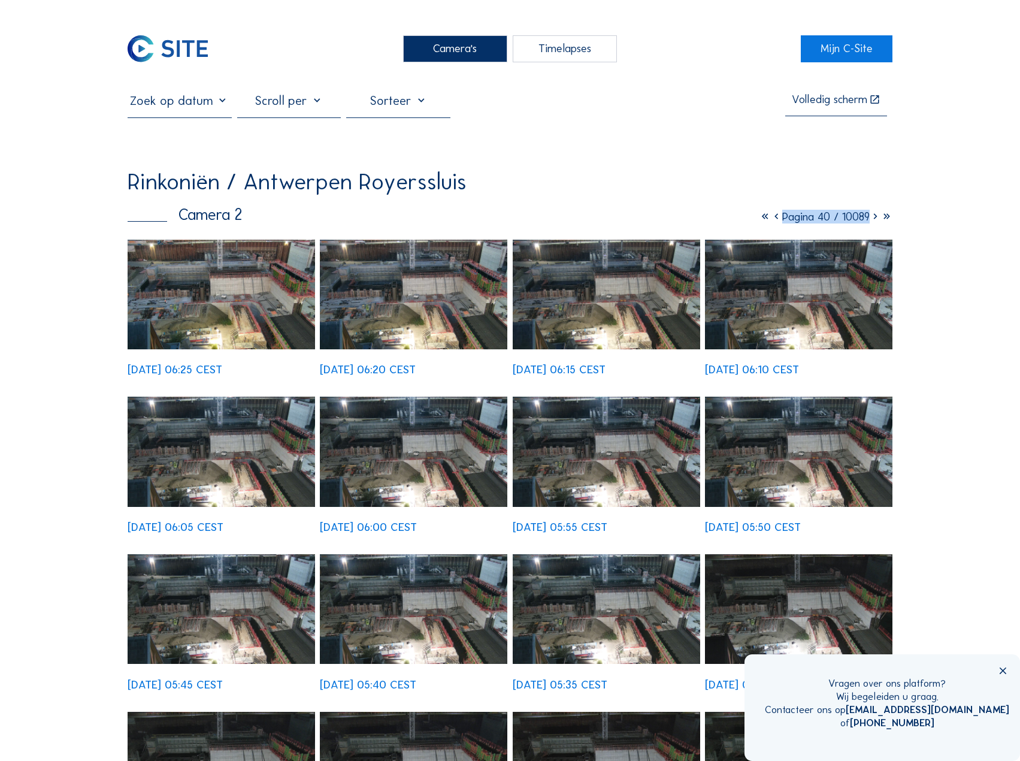
click at [921, 268] on div "Camera's Timelapses Mijn C-Site Volledig scherm Rinkoniën / [GEOGRAPHIC_DATA] […" at bounding box center [510, 766] width 1020 height 1533
click at [874, 222] on icon at bounding box center [875, 217] width 11 height 14
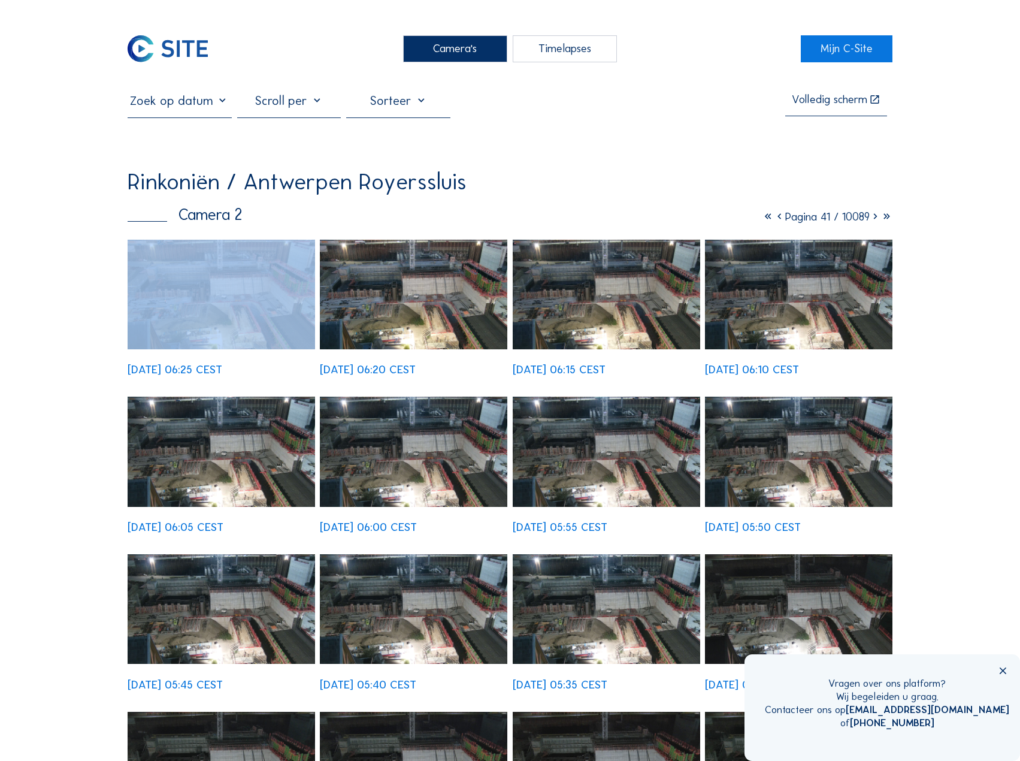
click at [874, 222] on icon at bounding box center [875, 217] width 11 height 14
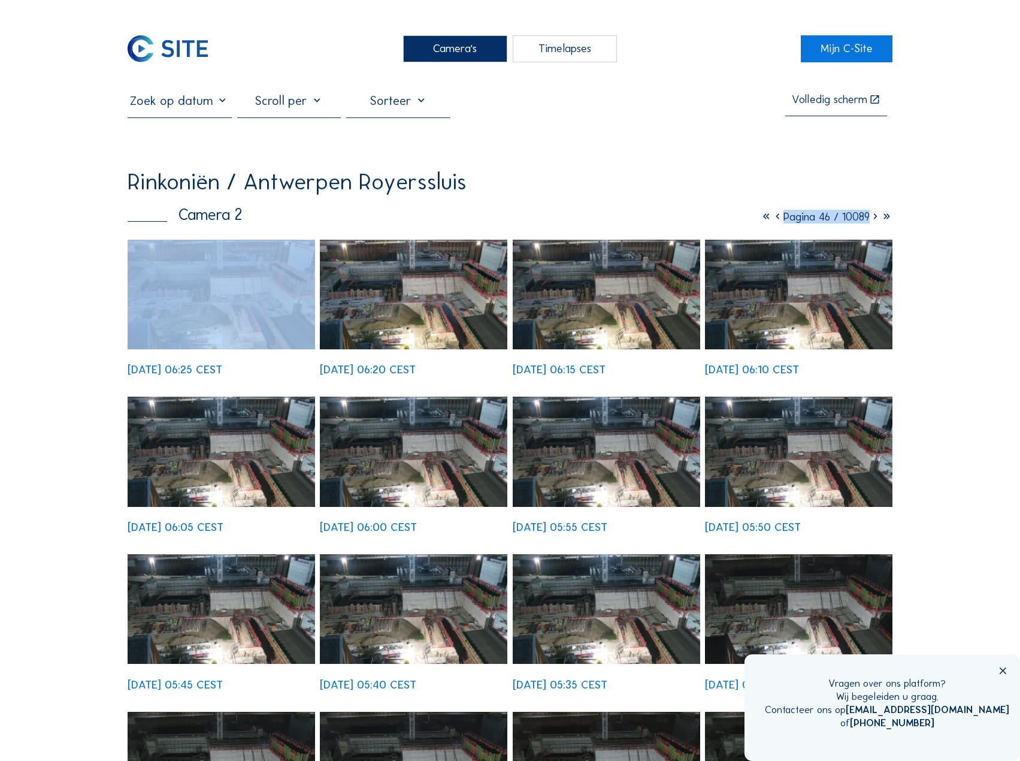
click at [874, 222] on icon at bounding box center [875, 217] width 11 height 14
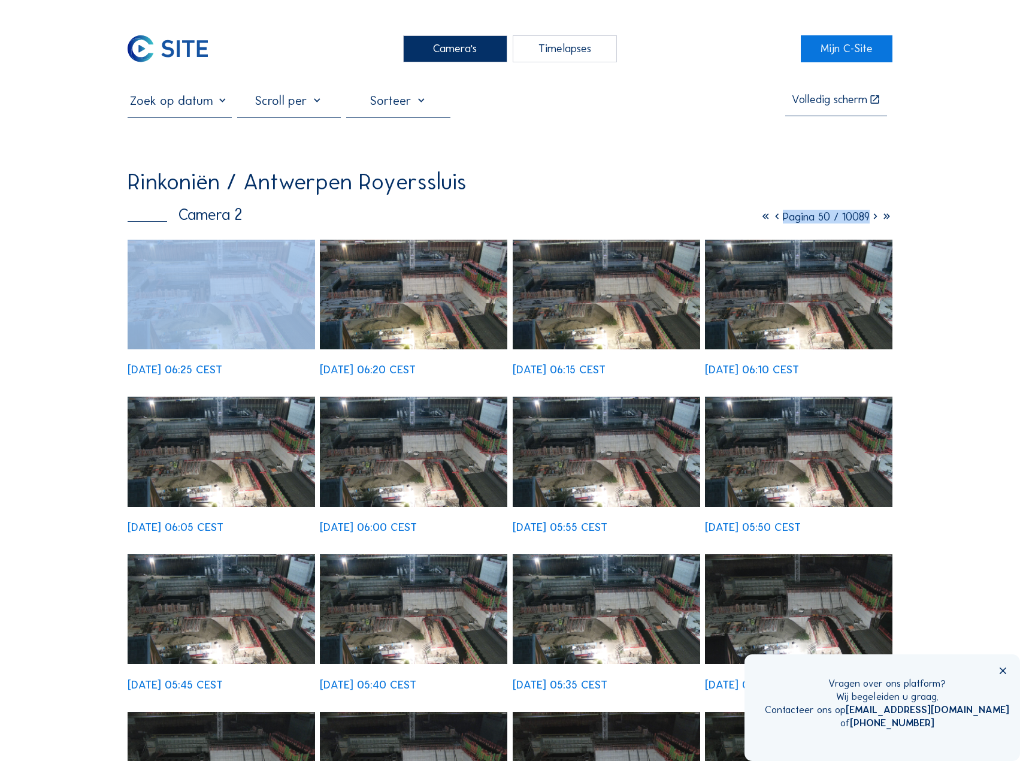
click at [874, 222] on icon at bounding box center [875, 217] width 11 height 14
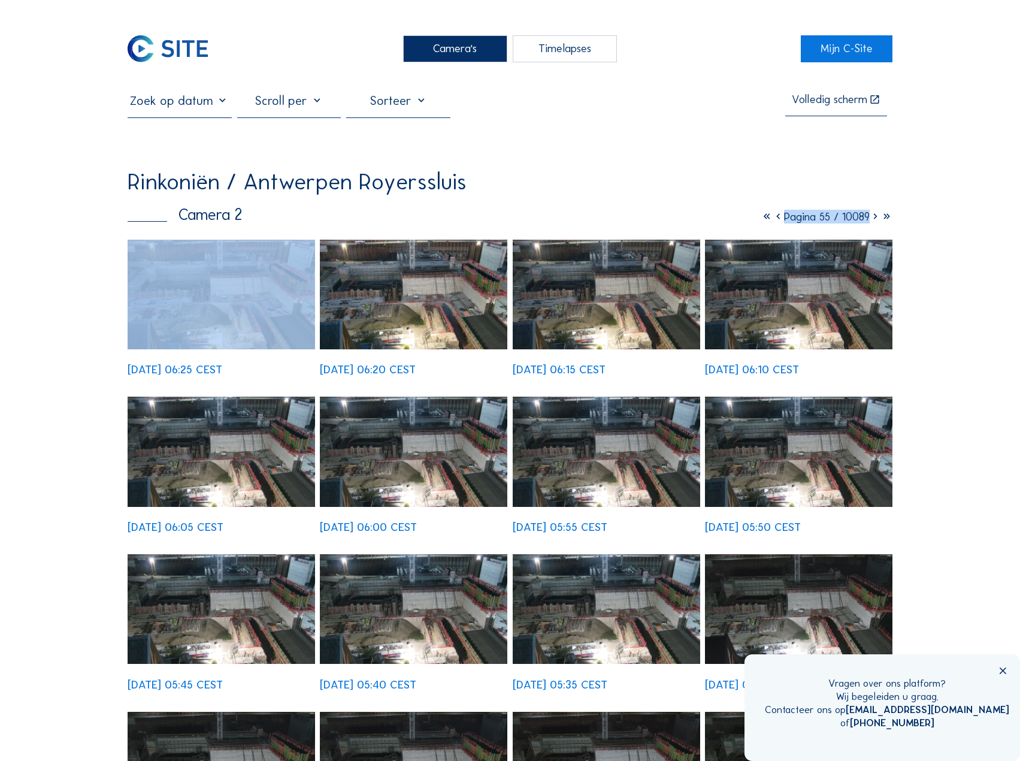
click at [874, 222] on icon at bounding box center [875, 217] width 11 height 14
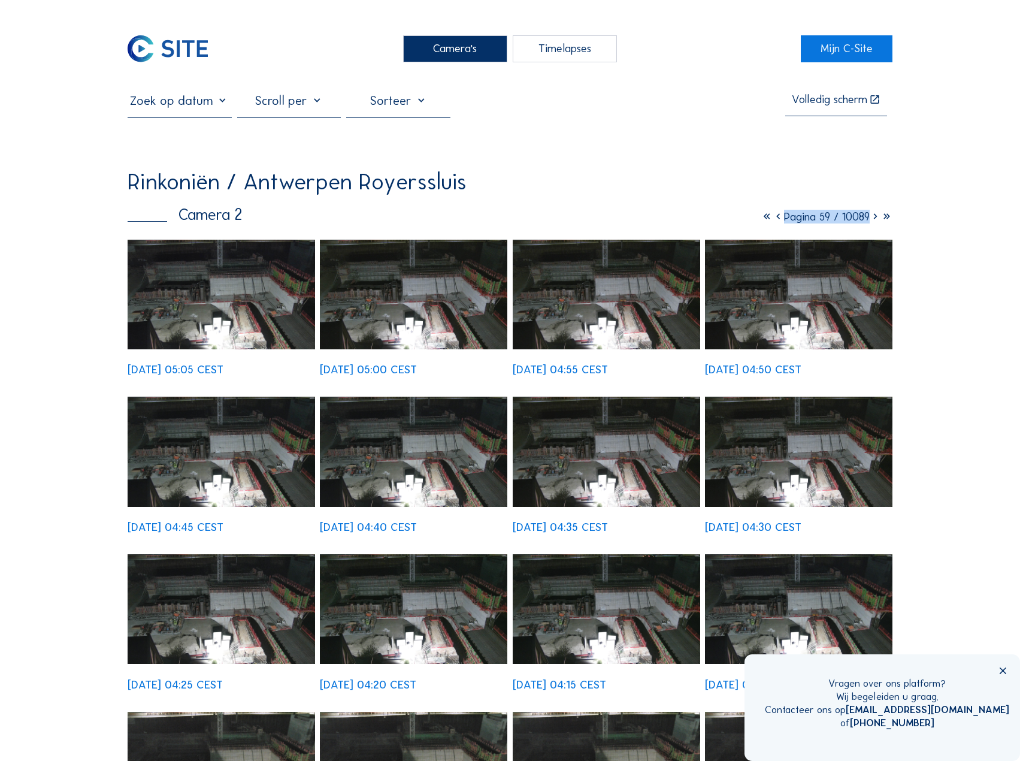
click at [874, 222] on icon at bounding box center [875, 217] width 11 height 14
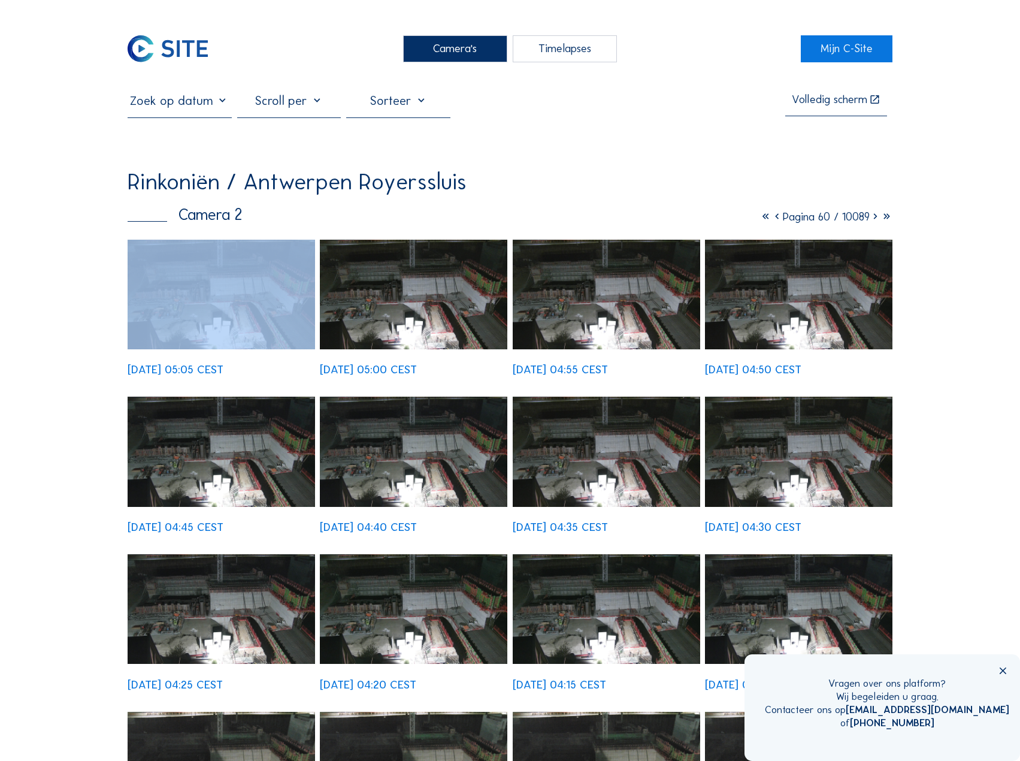
click at [874, 222] on icon at bounding box center [875, 217] width 11 height 14
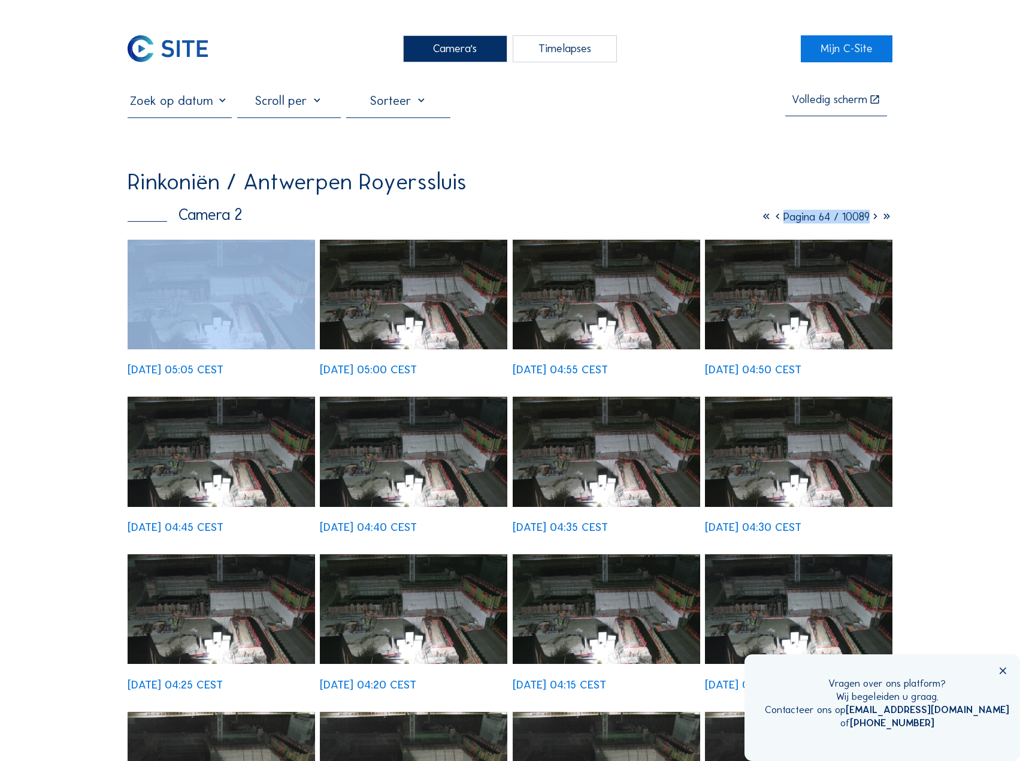
click at [874, 222] on icon at bounding box center [875, 217] width 11 height 14
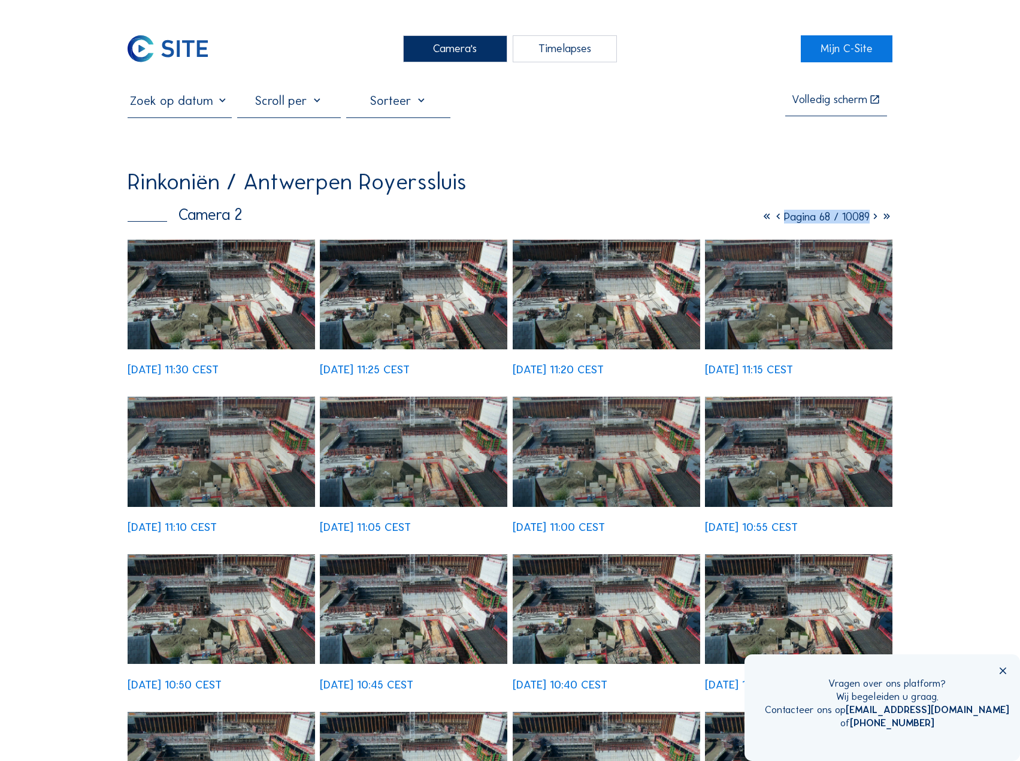
click at [972, 307] on div "Camera's Timelapses Mijn C-Site Volledig scherm Rinkoniën / [GEOGRAPHIC_DATA] […" at bounding box center [510, 766] width 1020 height 1533
click at [600, 307] on img at bounding box center [606, 295] width 187 height 110
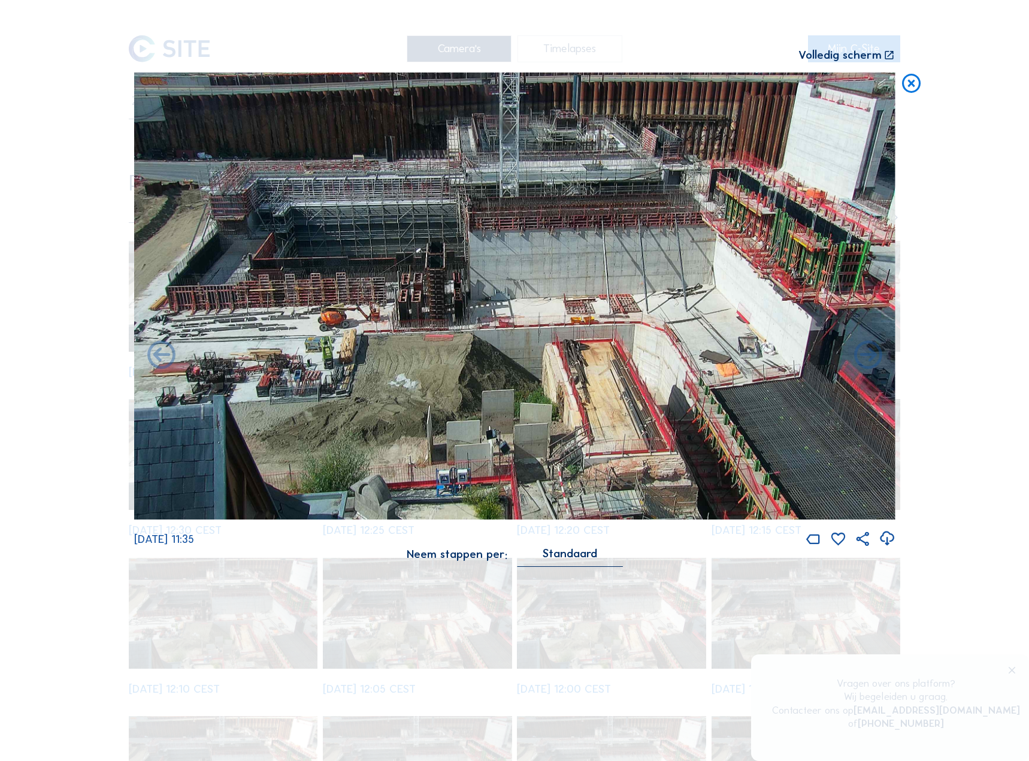
click at [708, 276] on img at bounding box center [514, 295] width 761 height 446
click at [911, 89] on icon at bounding box center [911, 83] width 23 height 23
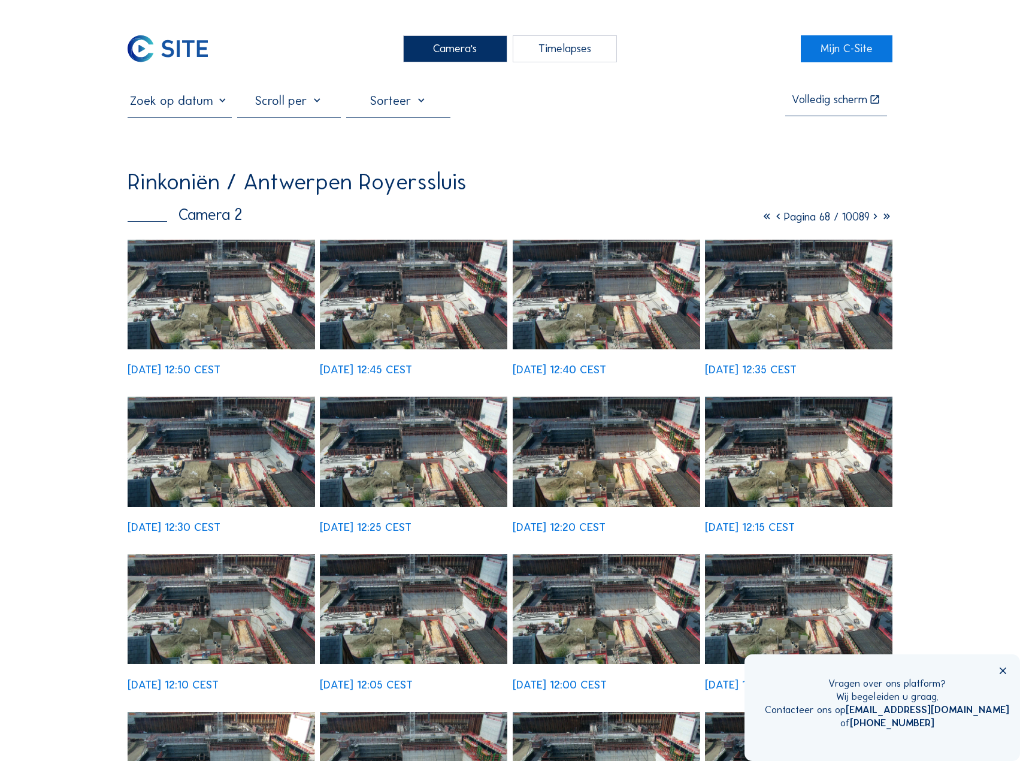
click at [874, 220] on icon at bounding box center [875, 217] width 11 height 14
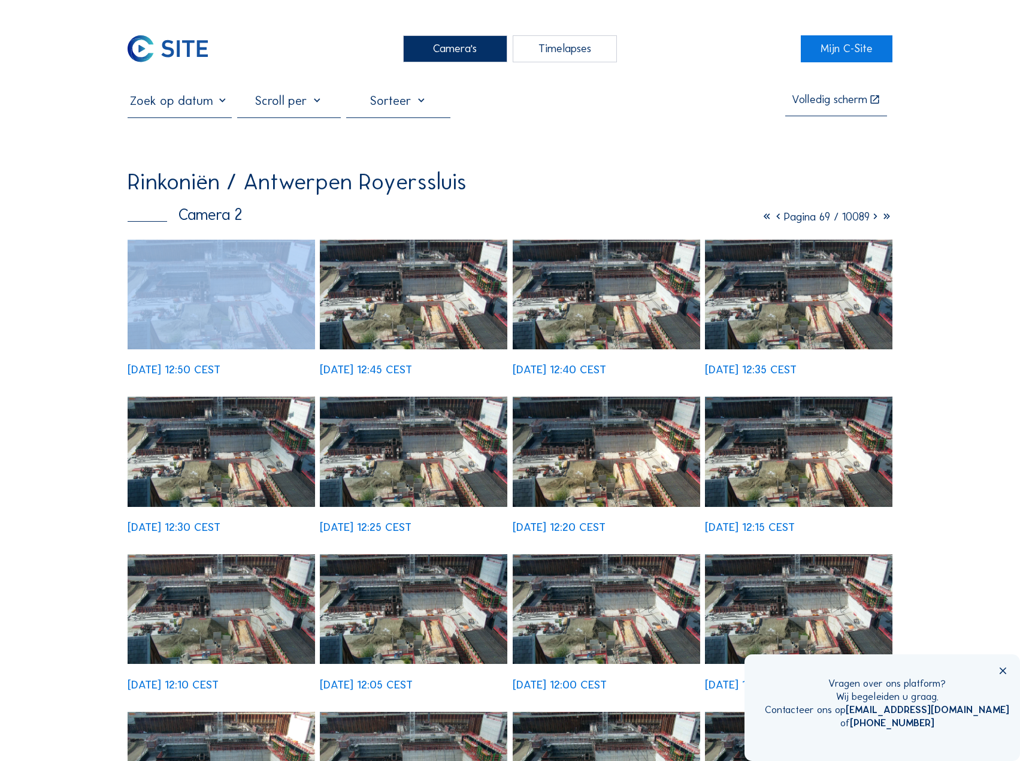
click at [874, 220] on icon at bounding box center [875, 217] width 11 height 14
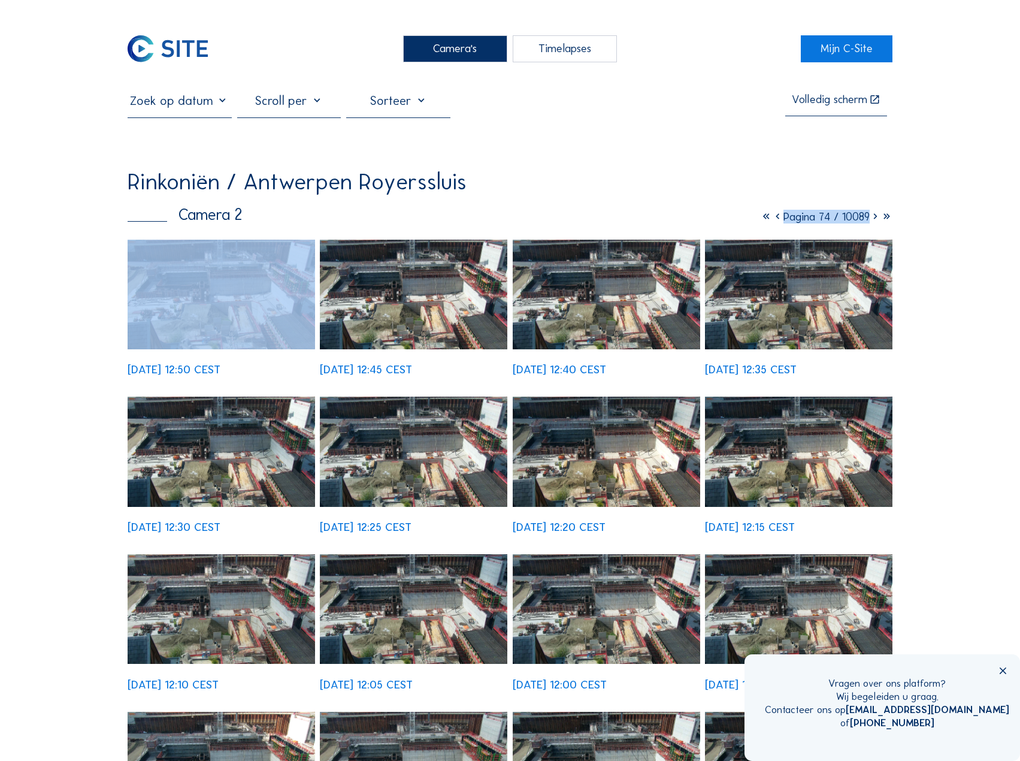
click at [874, 220] on icon at bounding box center [875, 217] width 11 height 14
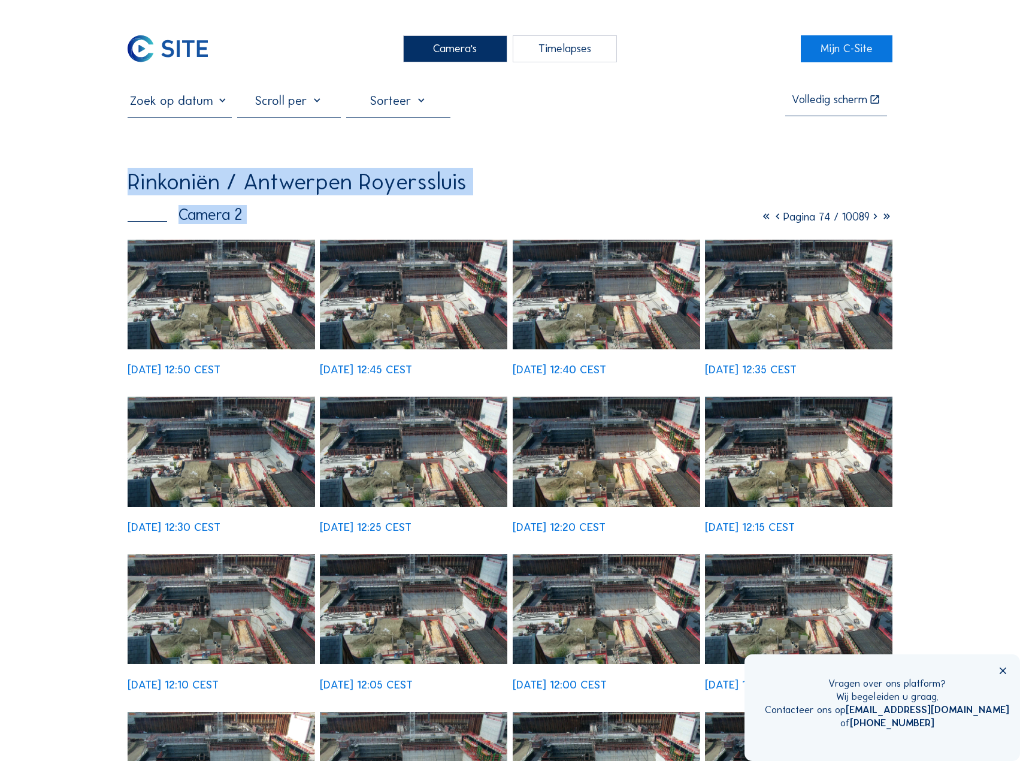
click at [874, 220] on icon at bounding box center [875, 217] width 11 height 14
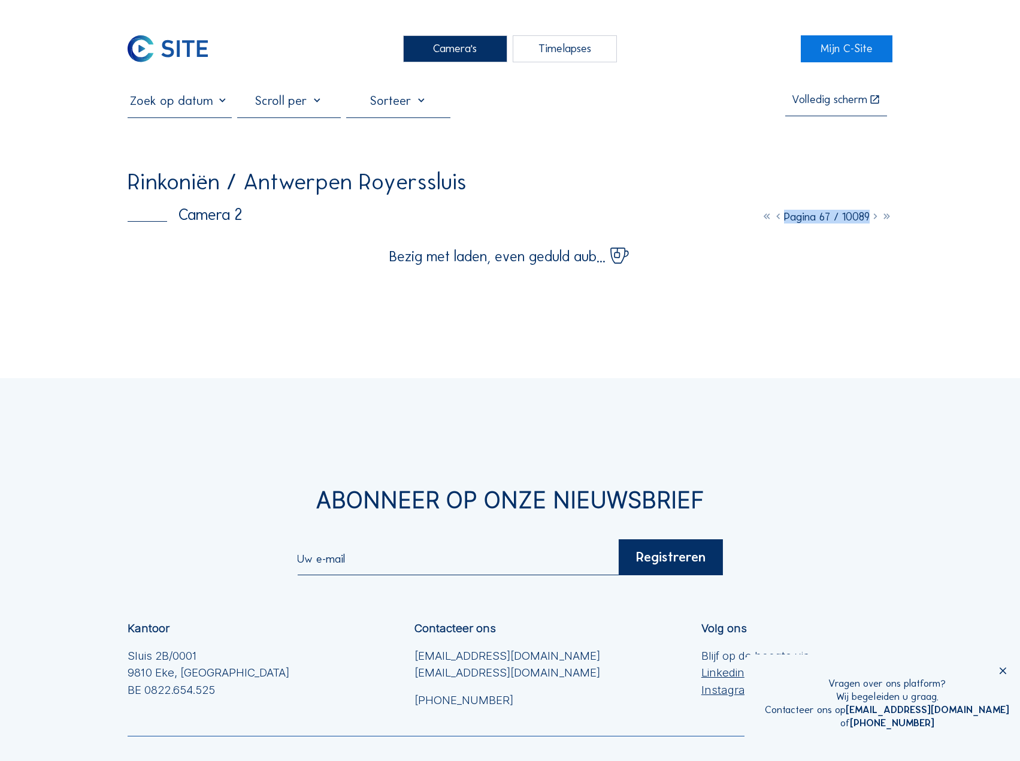
click at [874, 220] on icon at bounding box center [875, 217] width 11 height 14
click at [874, 217] on icon at bounding box center [875, 217] width 11 height 14
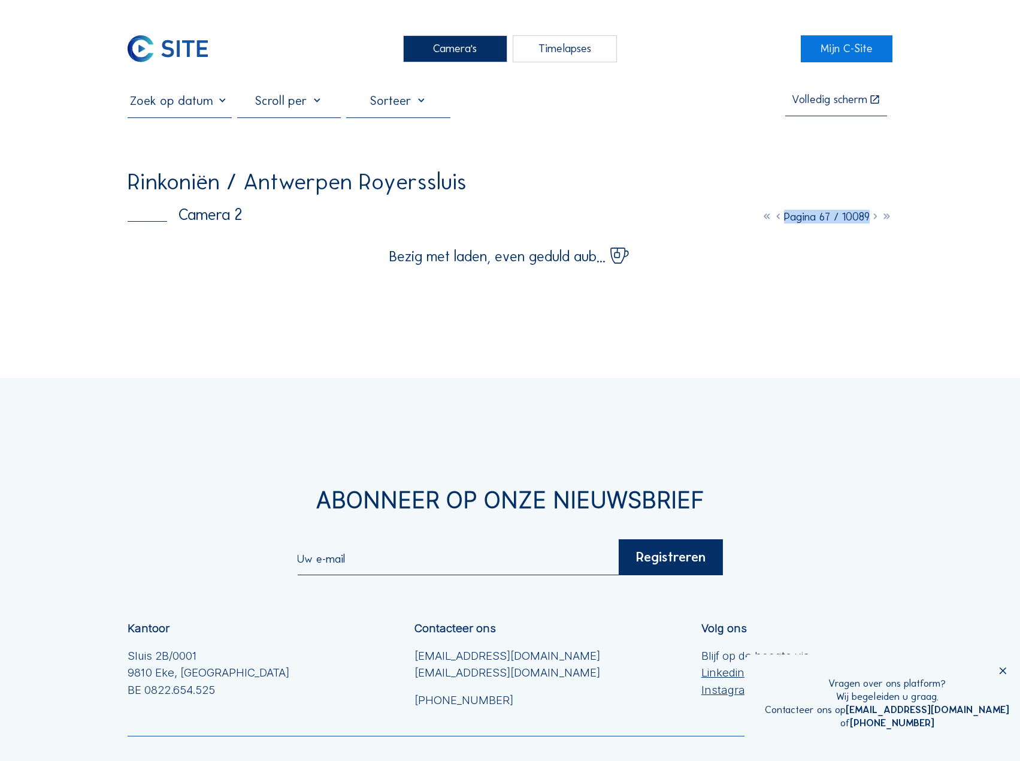
click at [872, 217] on icon at bounding box center [875, 217] width 11 height 14
click at [876, 222] on icon at bounding box center [875, 217] width 11 height 14
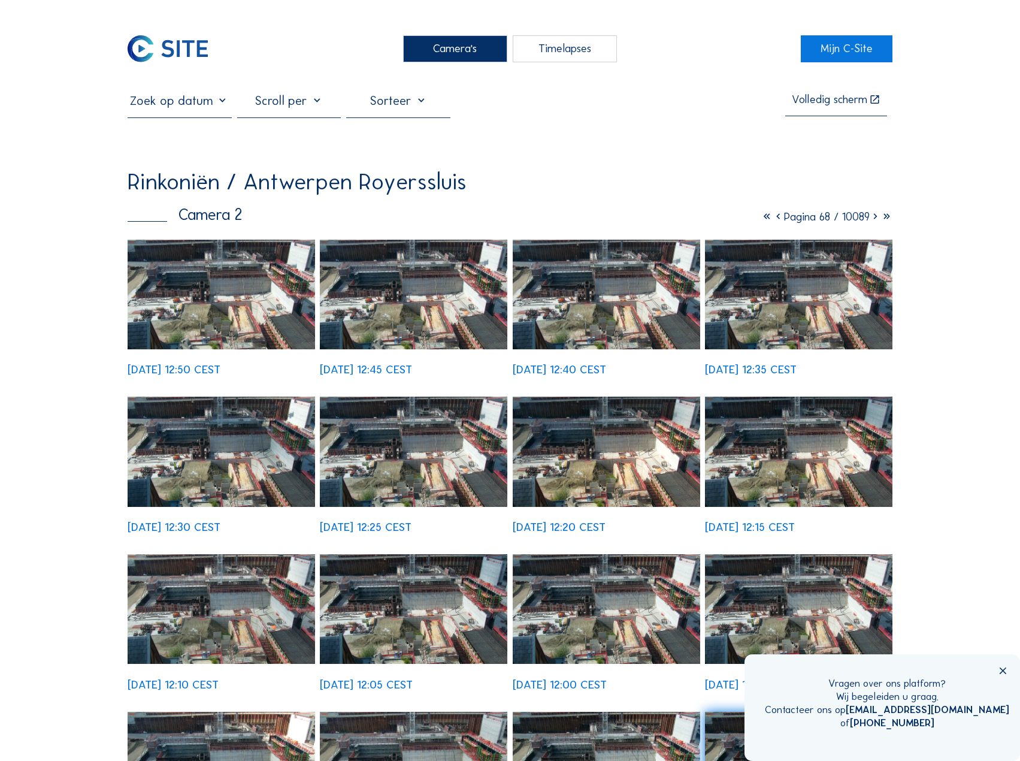
click at [876, 222] on icon at bounding box center [875, 217] width 11 height 14
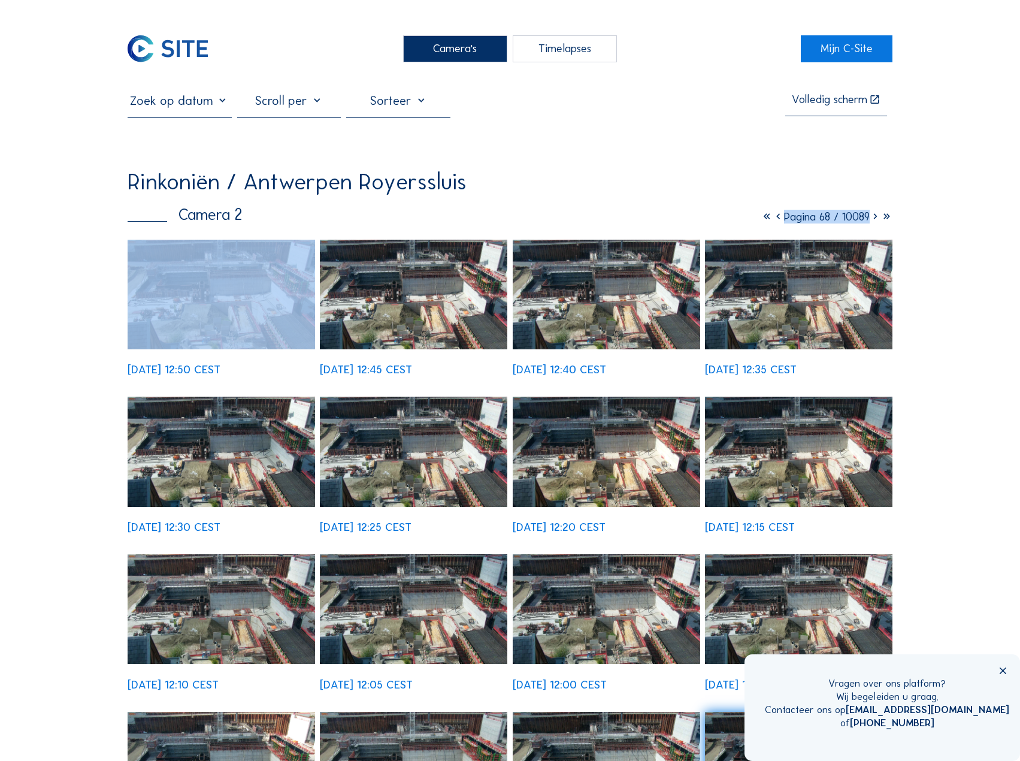
click at [876, 222] on icon at bounding box center [875, 217] width 11 height 14
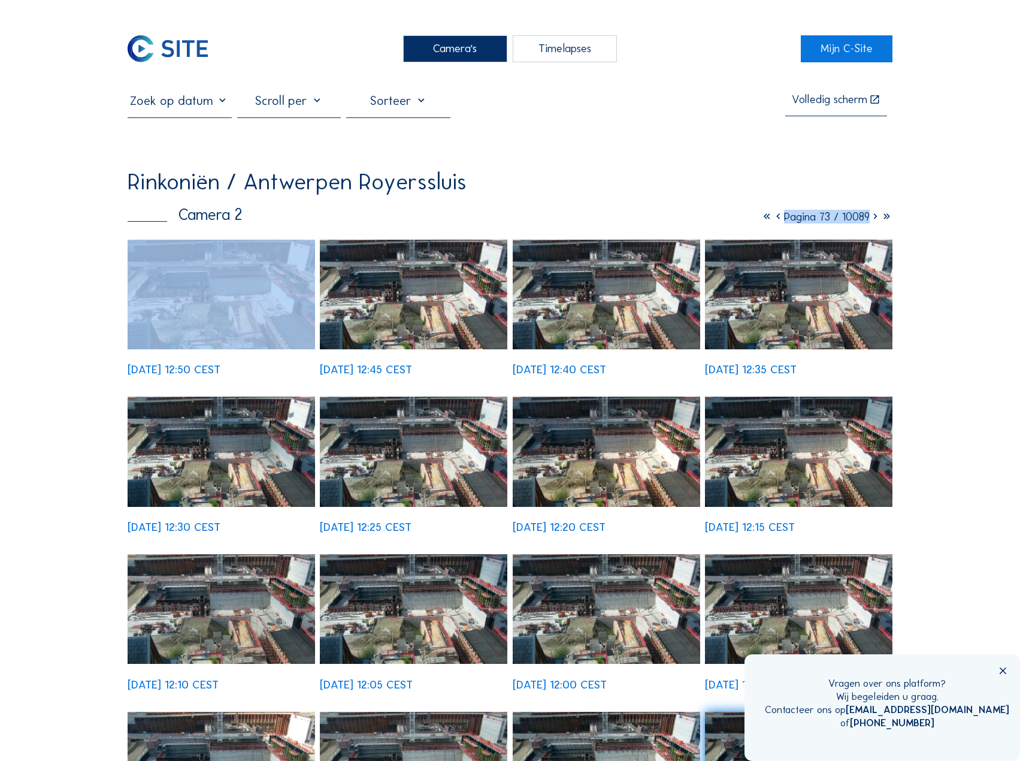
click at [876, 222] on icon at bounding box center [875, 217] width 11 height 14
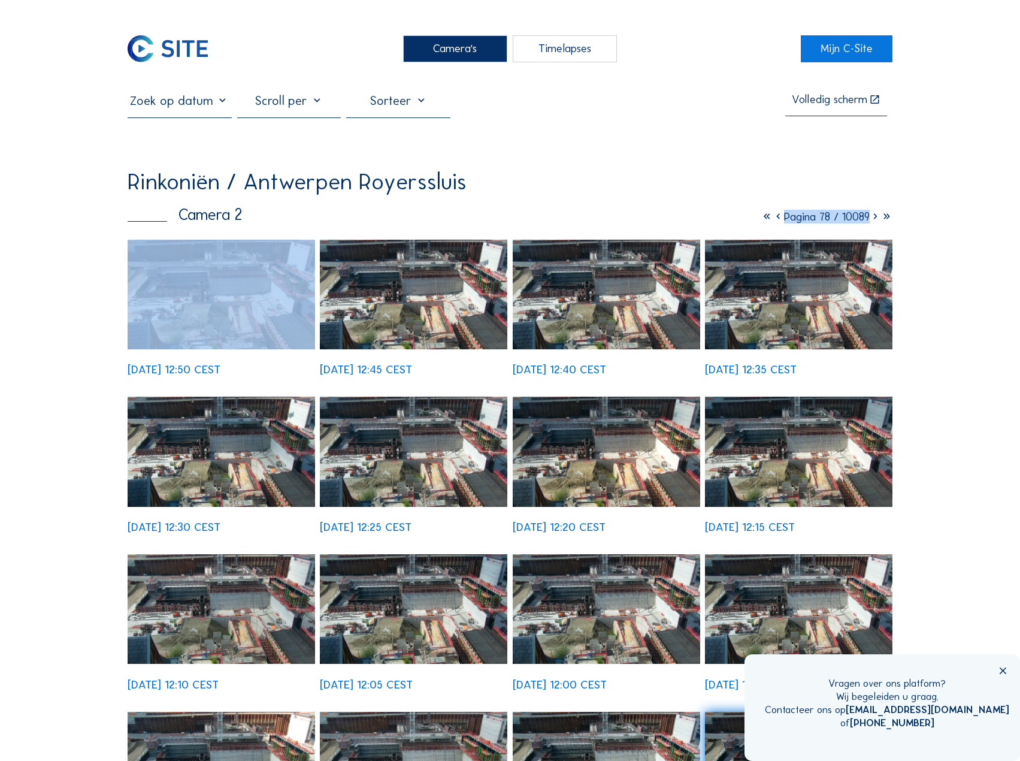
click at [876, 222] on icon at bounding box center [875, 217] width 11 height 14
click at [937, 264] on div "Camera's Timelapses Mijn C-Site Volledig scherm Rinkoniën / [GEOGRAPHIC_DATA] R…" at bounding box center [510, 766] width 1020 height 1533
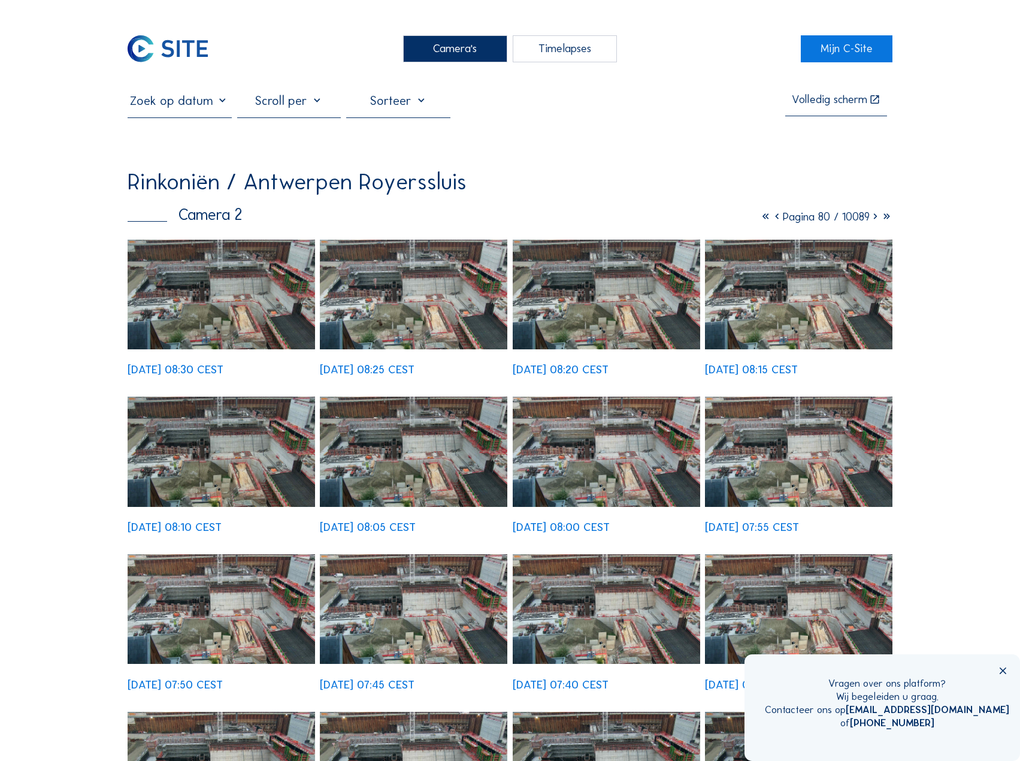
click at [818, 217] on span "Pagina 80 / 10089" at bounding box center [826, 217] width 87 height 14
click at [874, 220] on icon at bounding box center [875, 217] width 11 height 14
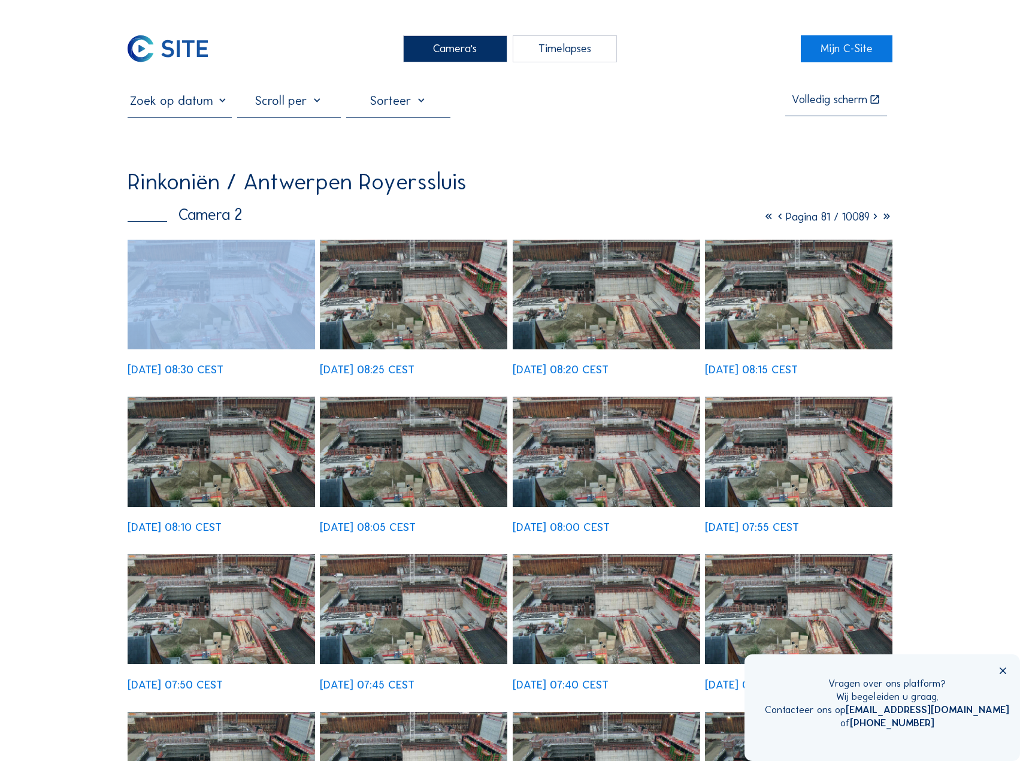
click at [874, 220] on icon at bounding box center [875, 217] width 11 height 14
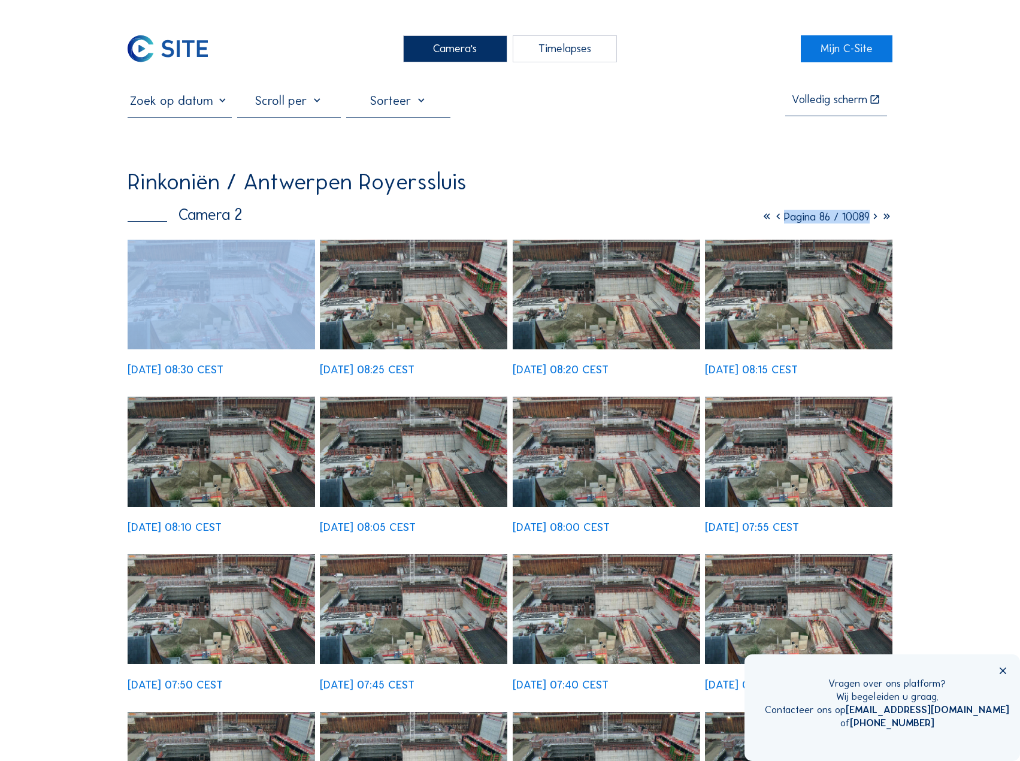
click at [874, 220] on icon at bounding box center [875, 217] width 11 height 14
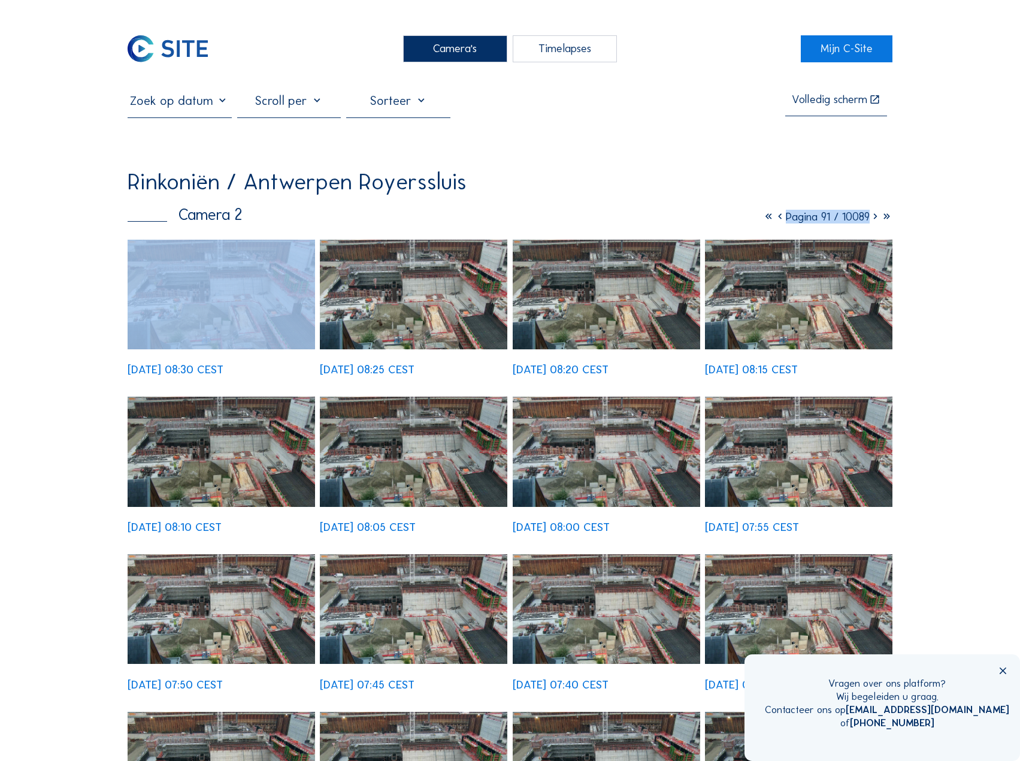
click at [875, 220] on icon at bounding box center [875, 217] width 11 height 14
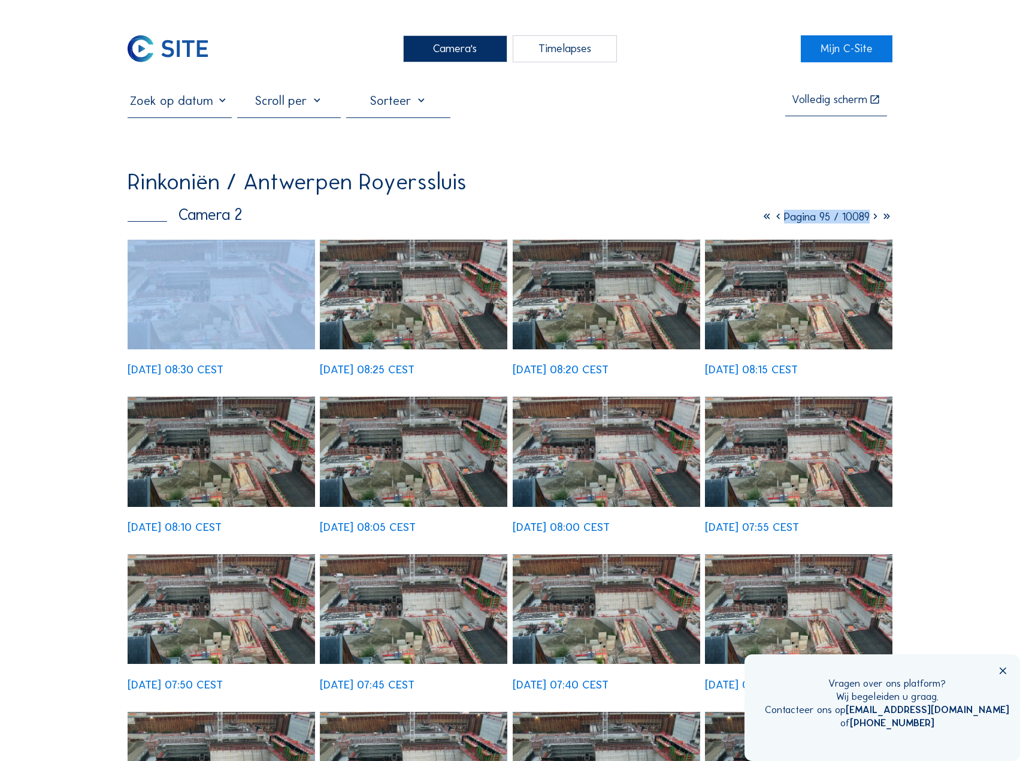
click at [875, 220] on icon at bounding box center [875, 217] width 11 height 14
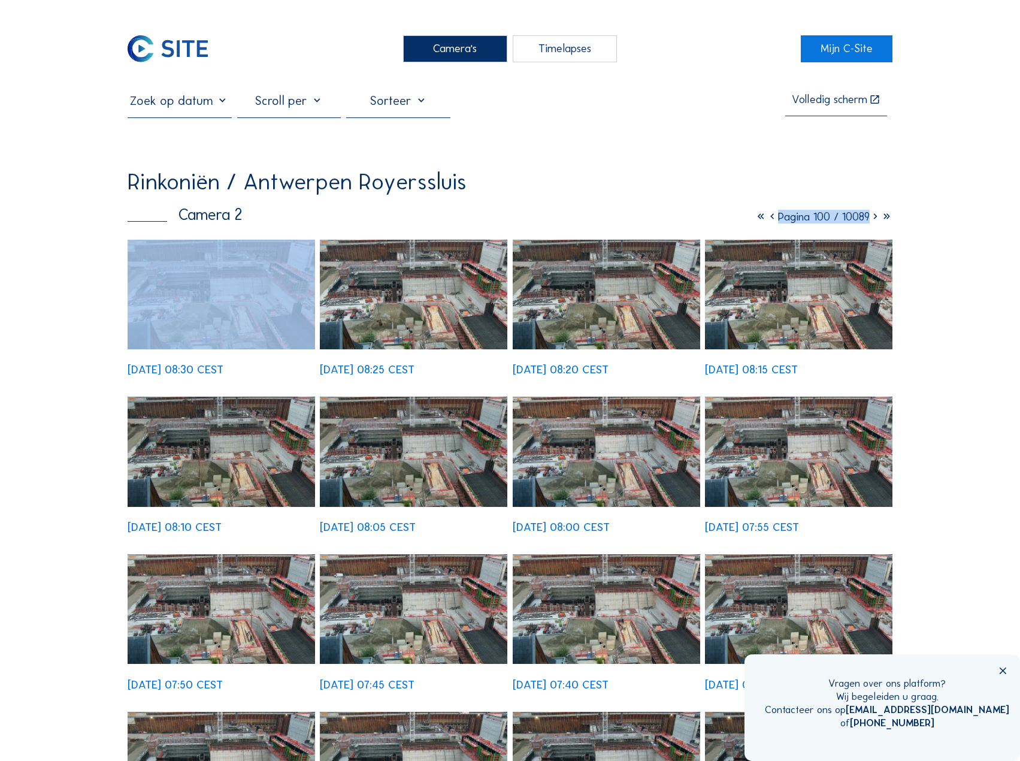
click at [875, 220] on icon at bounding box center [875, 217] width 11 height 14
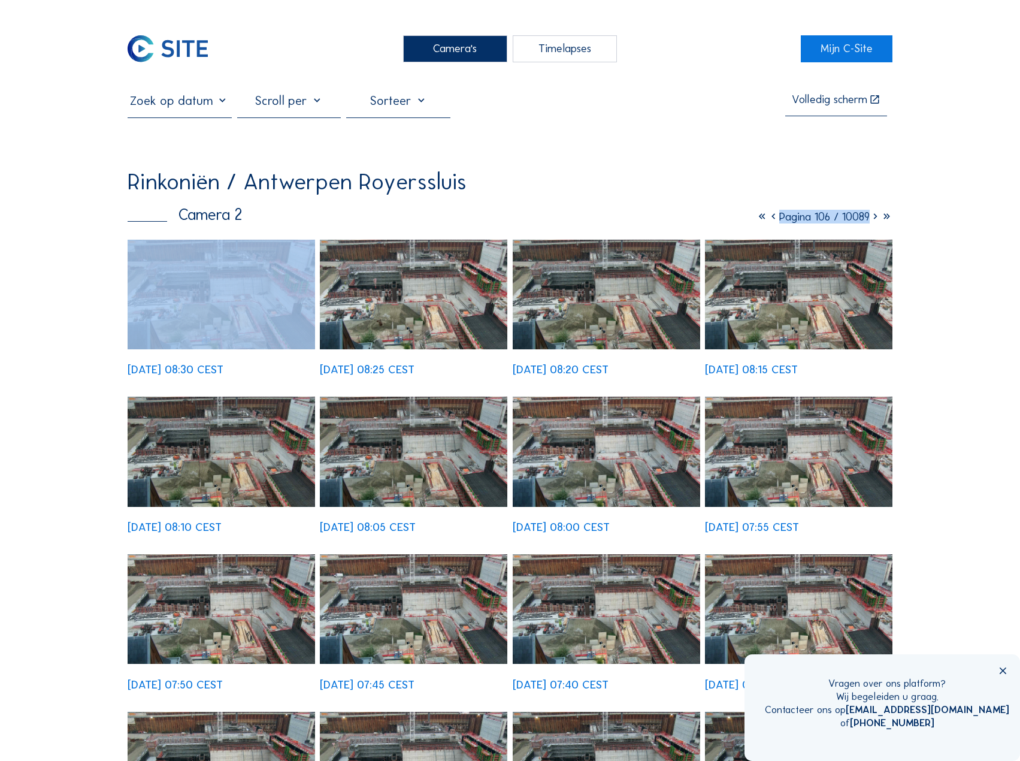
click at [875, 220] on icon at bounding box center [875, 217] width 11 height 14
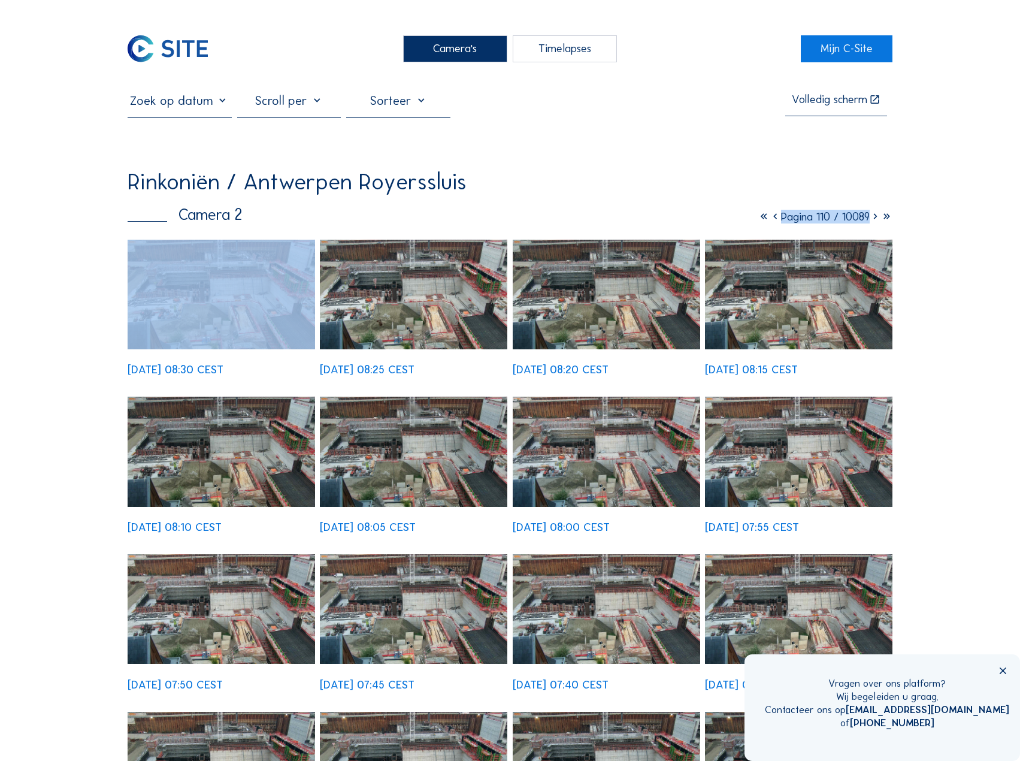
click at [875, 220] on icon at bounding box center [875, 217] width 11 height 14
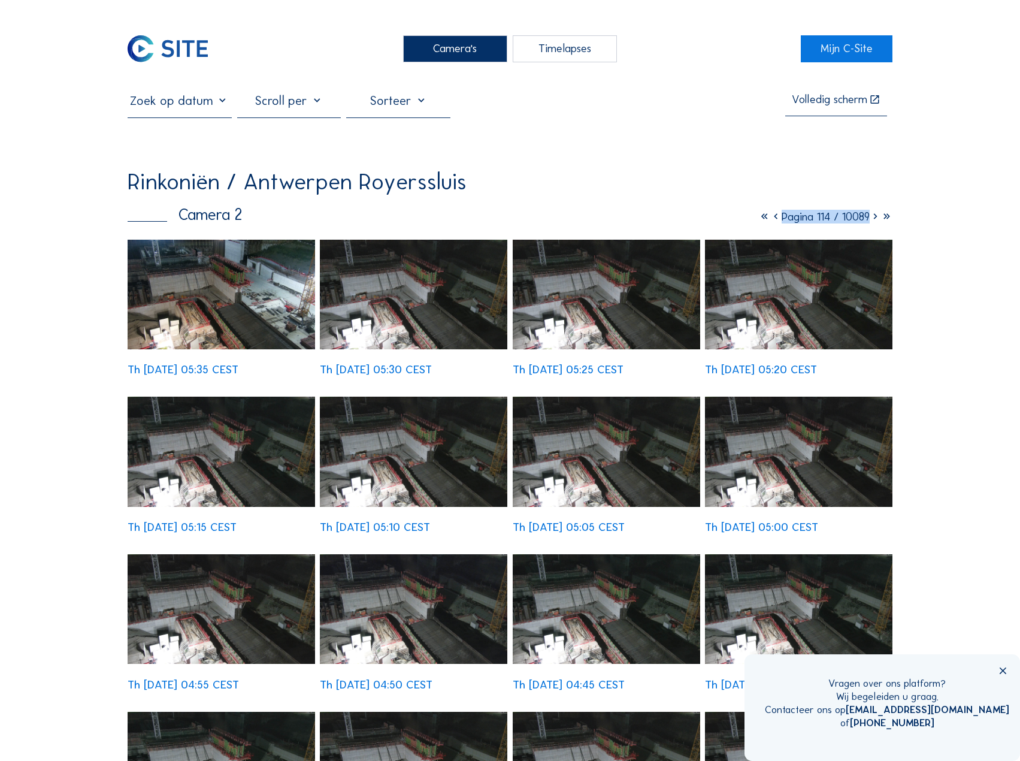
click at [953, 355] on div "Camera's Timelapses Mijn C-Site Volledig scherm Rinkoniën / [GEOGRAPHIC_DATA] […" at bounding box center [510, 766] width 1020 height 1533
click at [429, 456] on img at bounding box center [413, 451] width 187 height 110
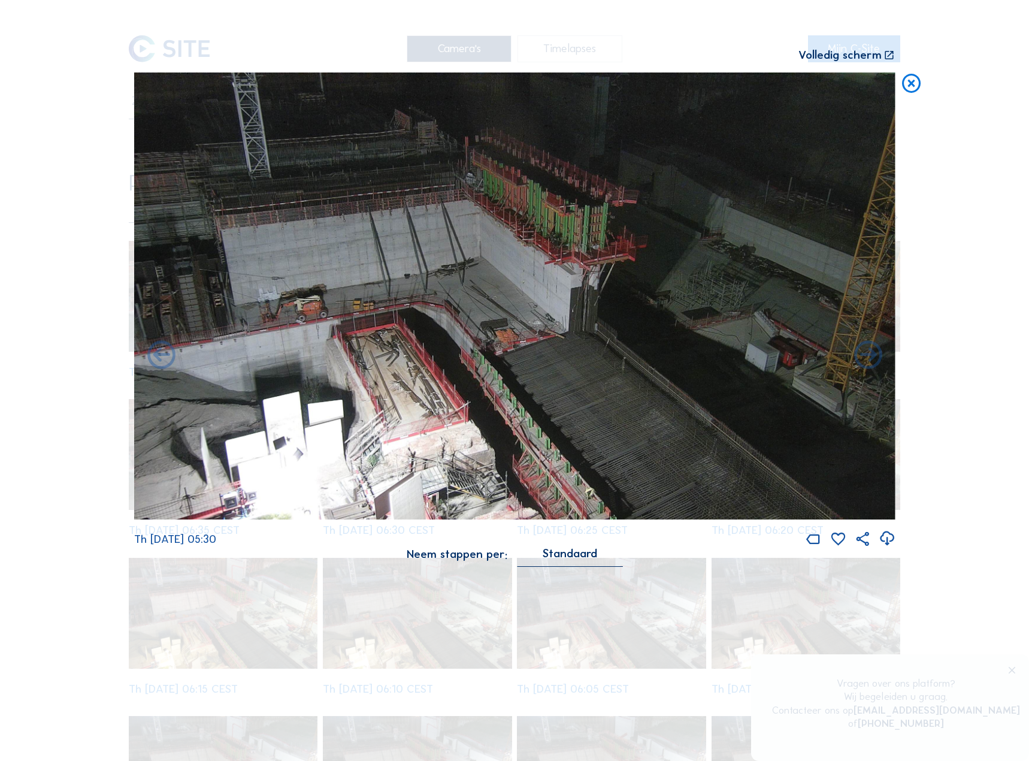
click at [946, 250] on div "Scroll om door de tijd te reizen | Druk op de 'Alt'-knop + scroll om te Zoomen …" at bounding box center [514, 380] width 1029 height 761
